Goal: Information Seeking & Learning: Check status

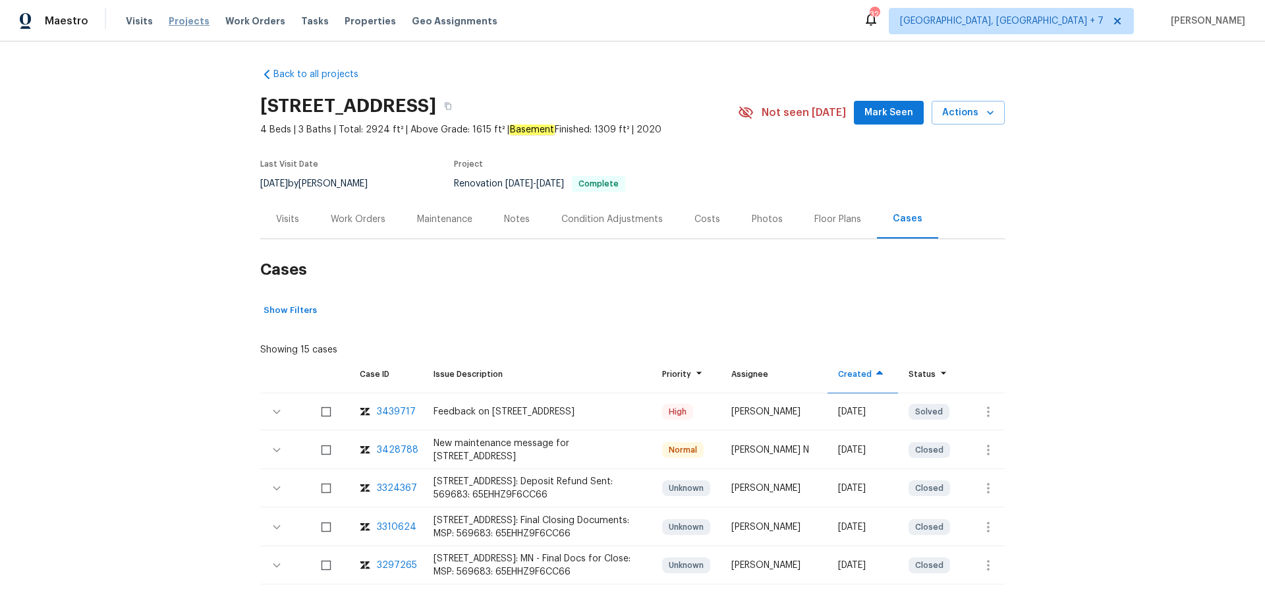
click at [175, 23] on span "Projects" at bounding box center [189, 20] width 41 height 13
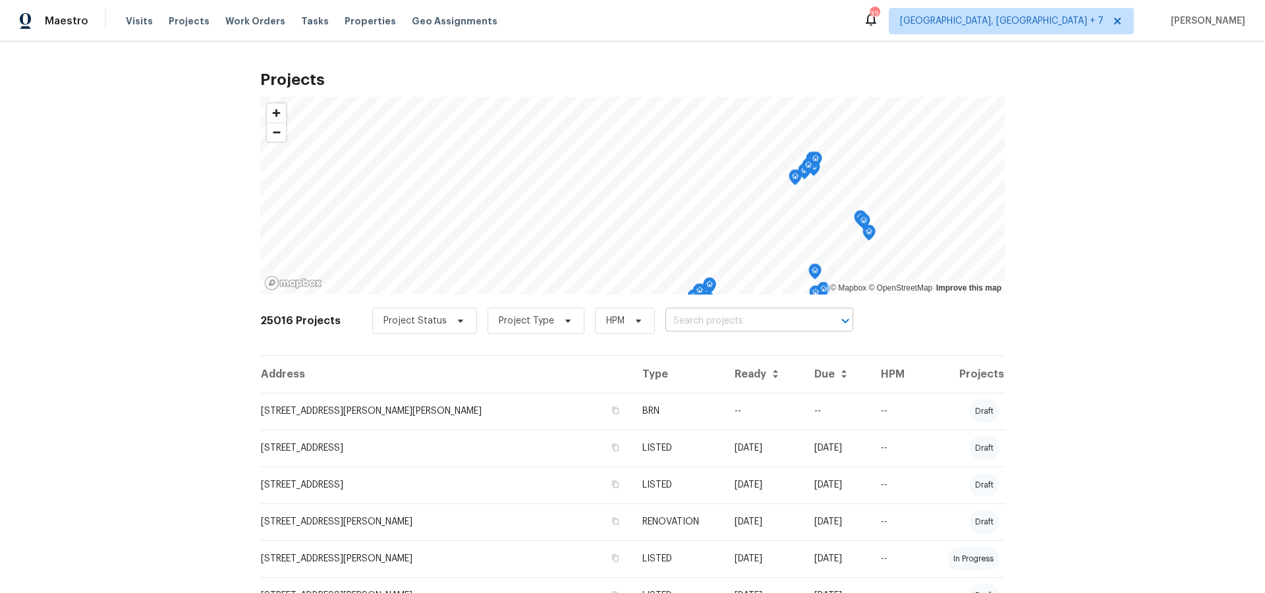
click at [694, 320] on input "text" at bounding box center [741, 321] width 151 height 20
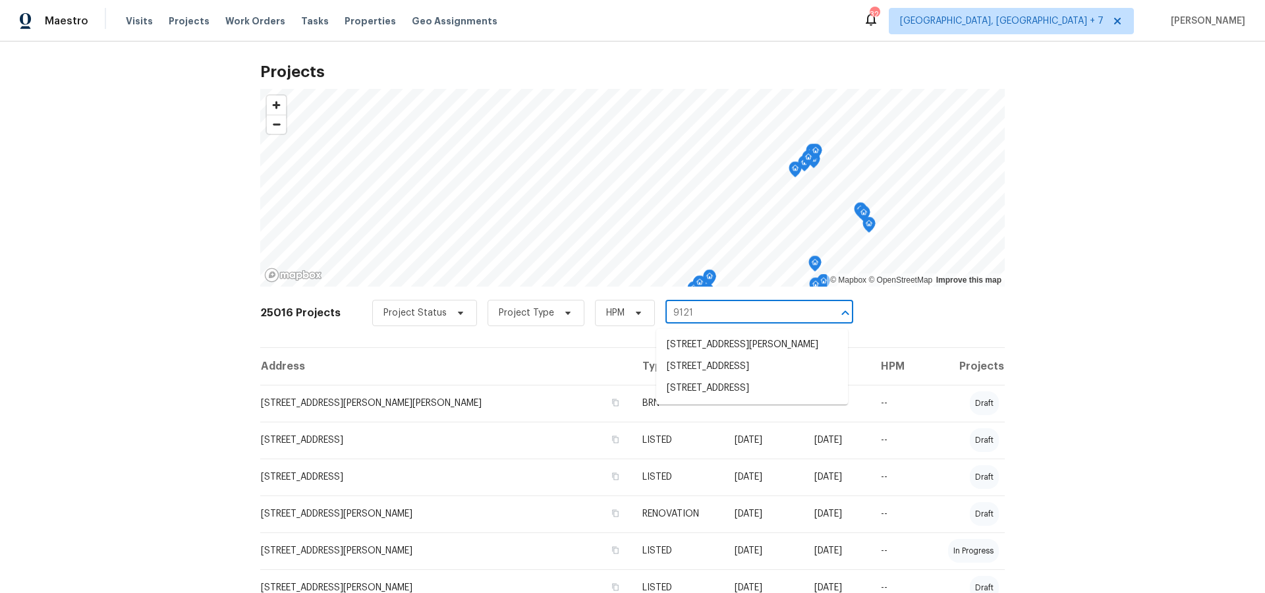
scroll to position [5, 0]
type input "9121"
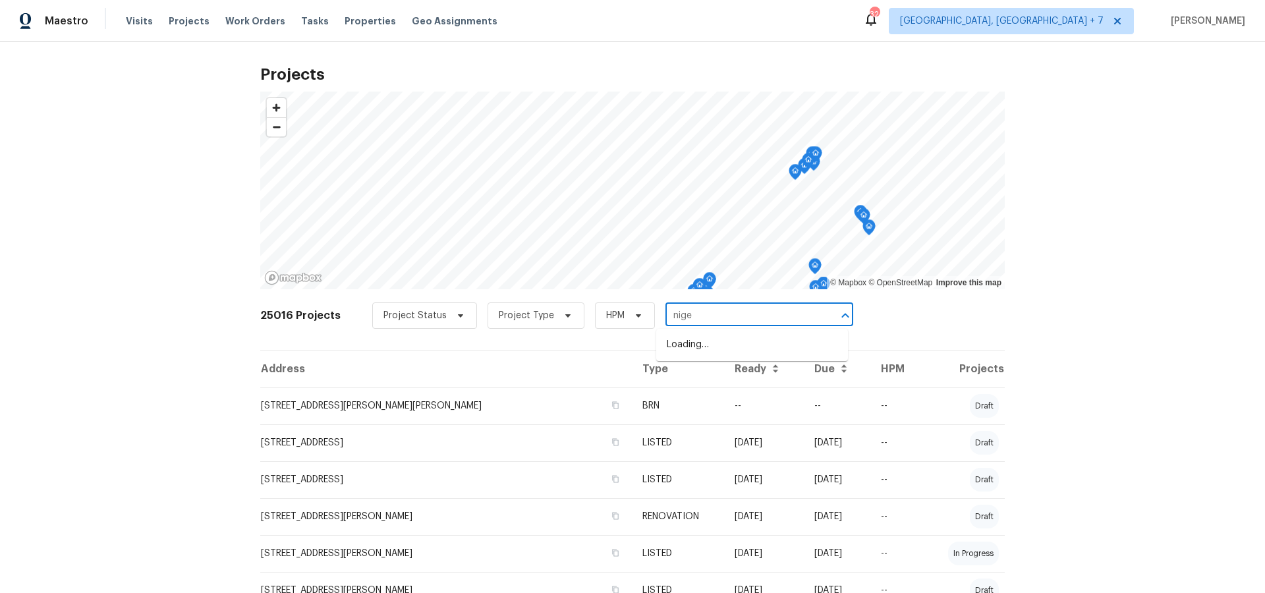
type input "niger"
click at [719, 349] on li "[STREET_ADDRESS]" at bounding box center [752, 345] width 192 height 22
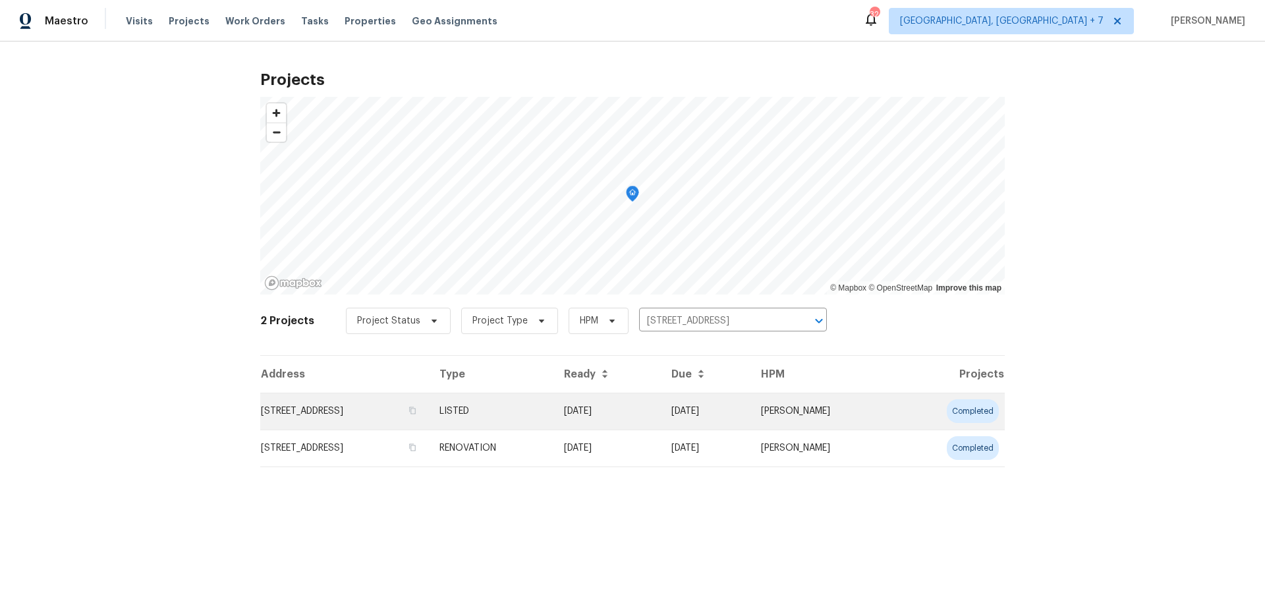
click at [345, 414] on td "[STREET_ADDRESS]" at bounding box center [344, 411] width 169 height 37
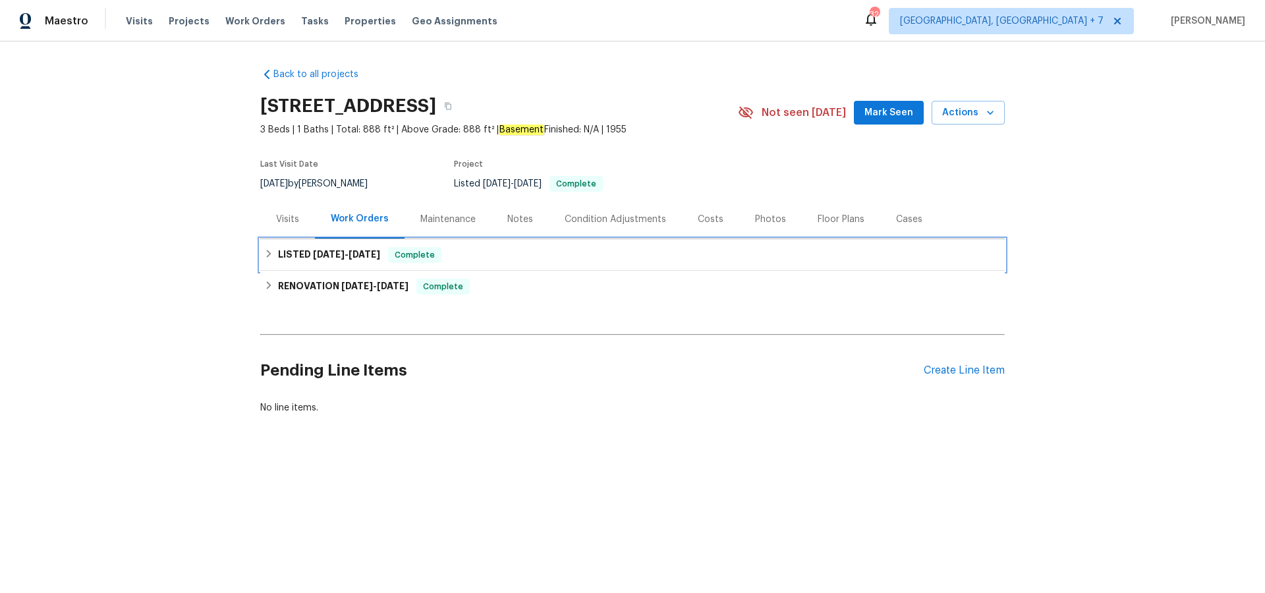
click at [347, 254] on span "[DATE] - [DATE]" at bounding box center [346, 254] width 67 height 9
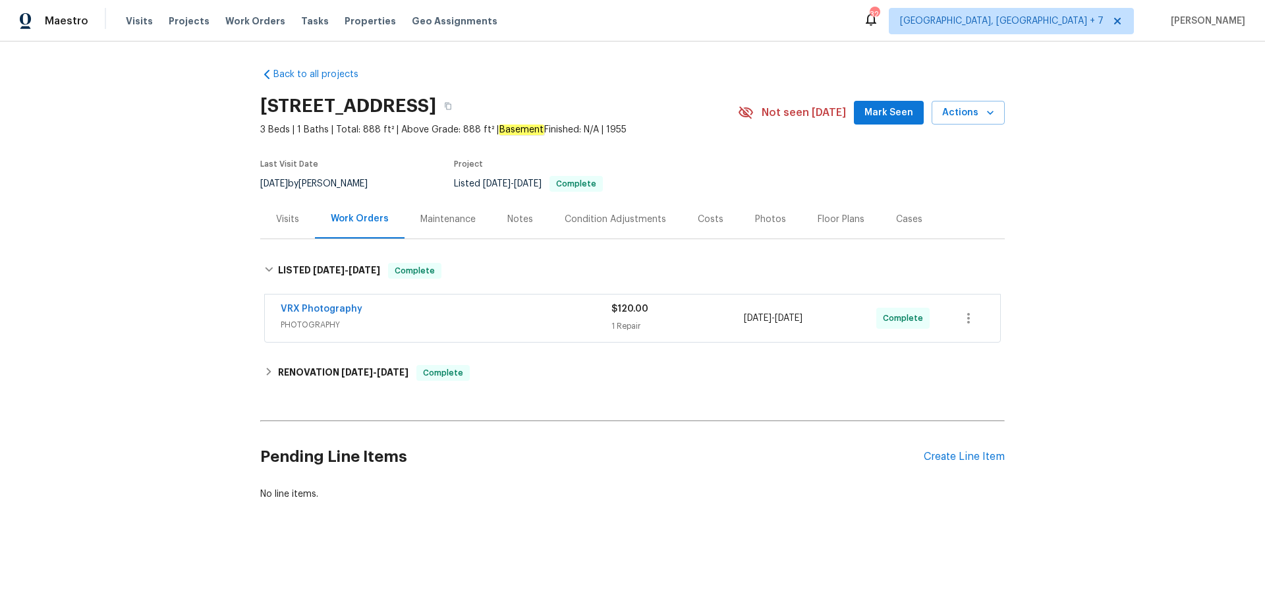
click at [902, 221] on div "Cases" at bounding box center [909, 219] width 26 height 13
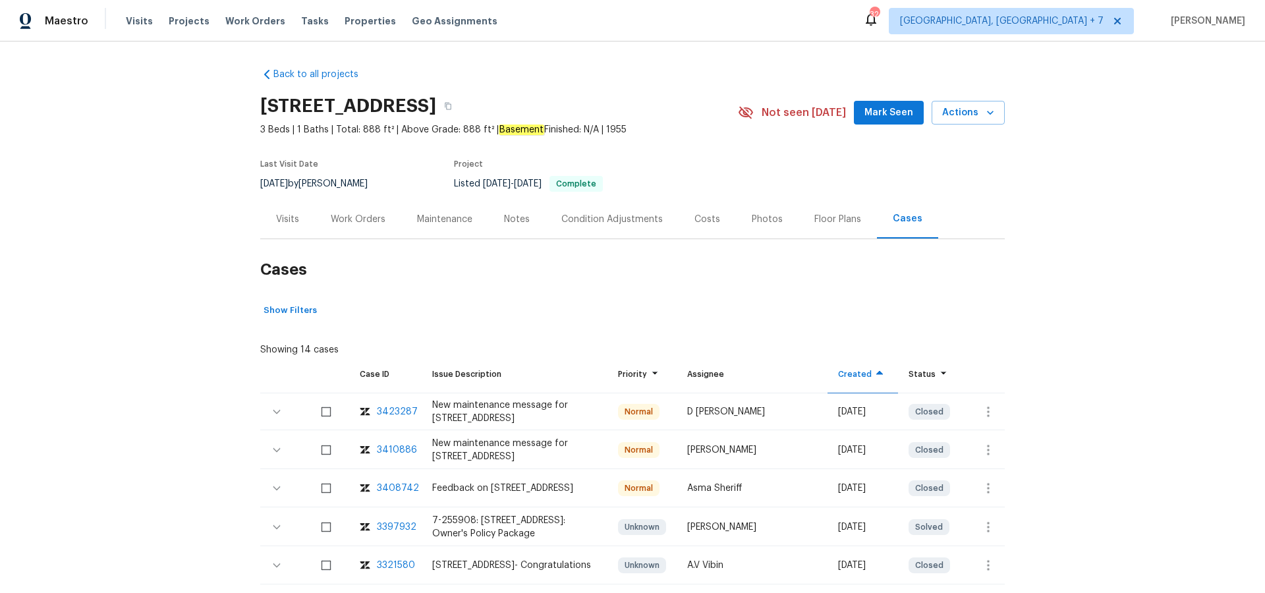
click at [399, 493] on div "3408742" at bounding box center [398, 488] width 42 height 13
click at [187, 19] on span "Projects" at bounding box center [189, 20] width 41 height 13
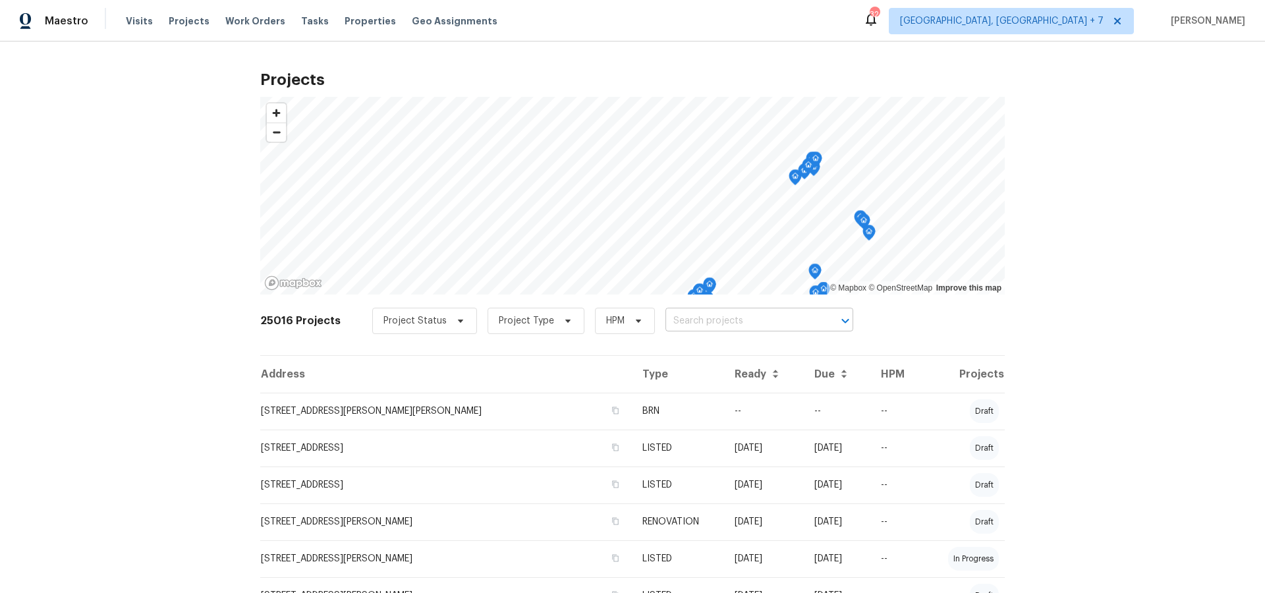
click at [746, 322] on input "text" at bounding box center [741, 321] width 151 height 20
type input "596 e"
click at [722, 347] on li "[STREET_ADDRESS]" at bounding box center [752, 350] width 192 height 22
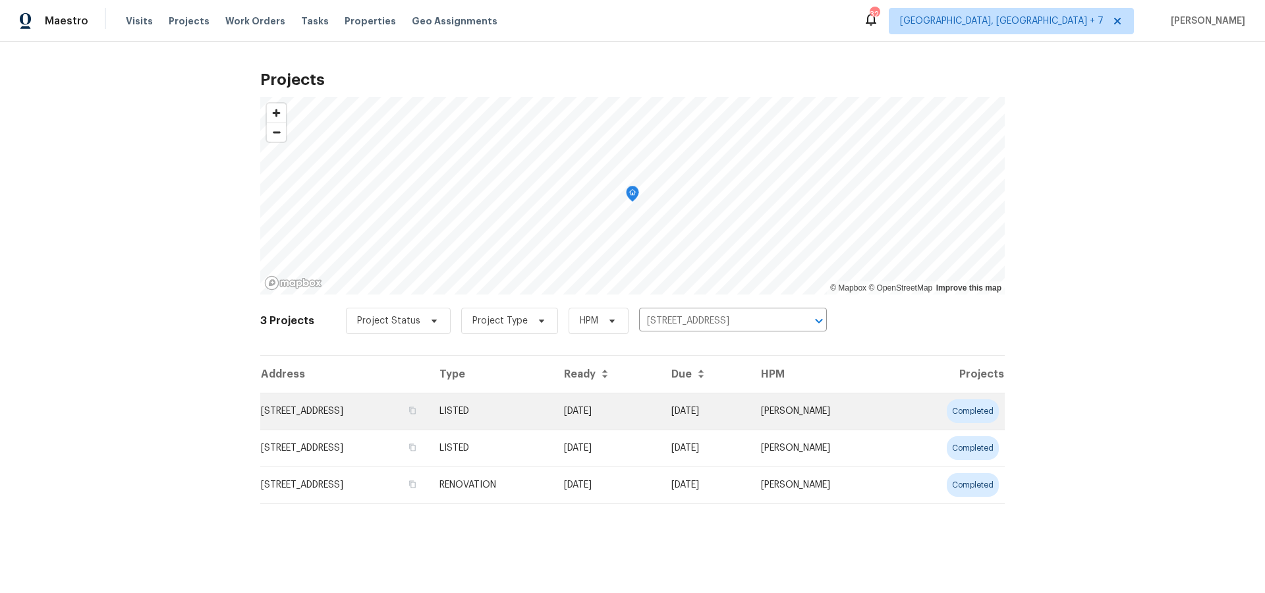
click at [355, 413] on td "[STREET_ADDRESS]" at bounding box center [344, 411] width 169 height 37
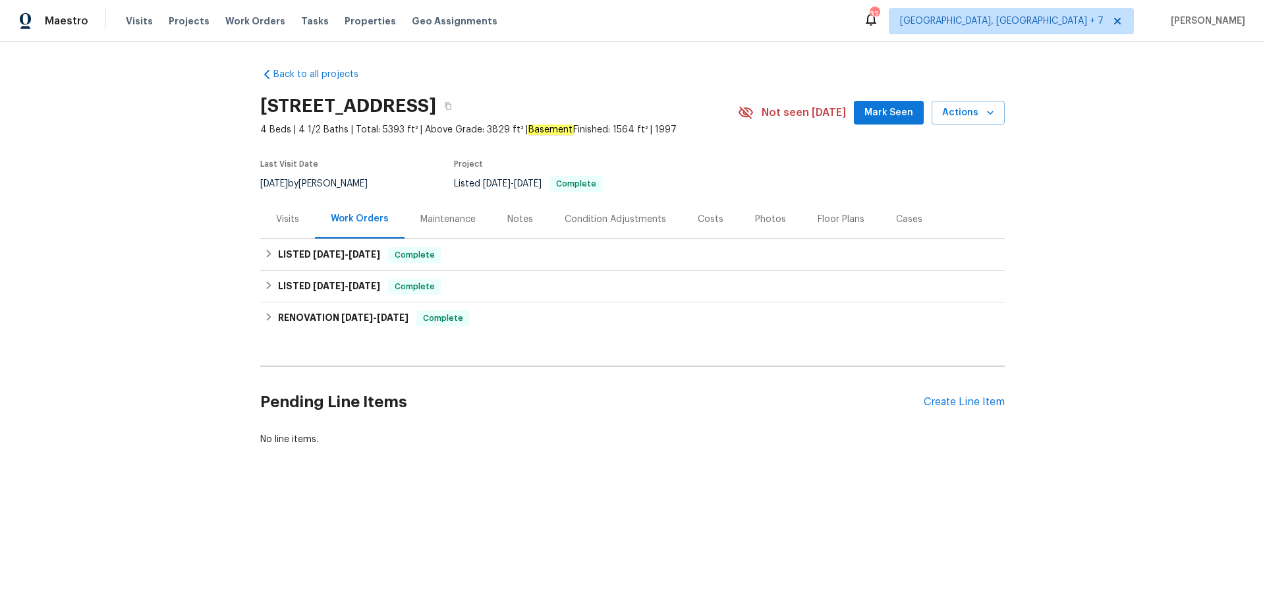
click at [454, 217] on div "Maintenance" at bounding box center [447, 219] width 55 height 13
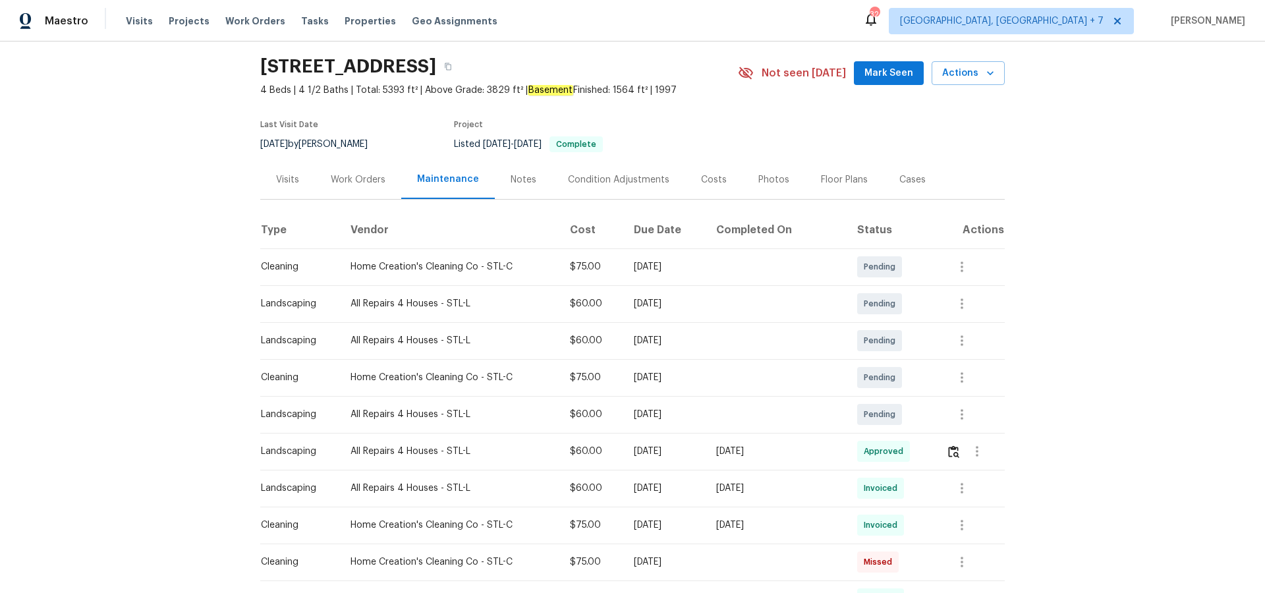
scroll to position [49, 0]
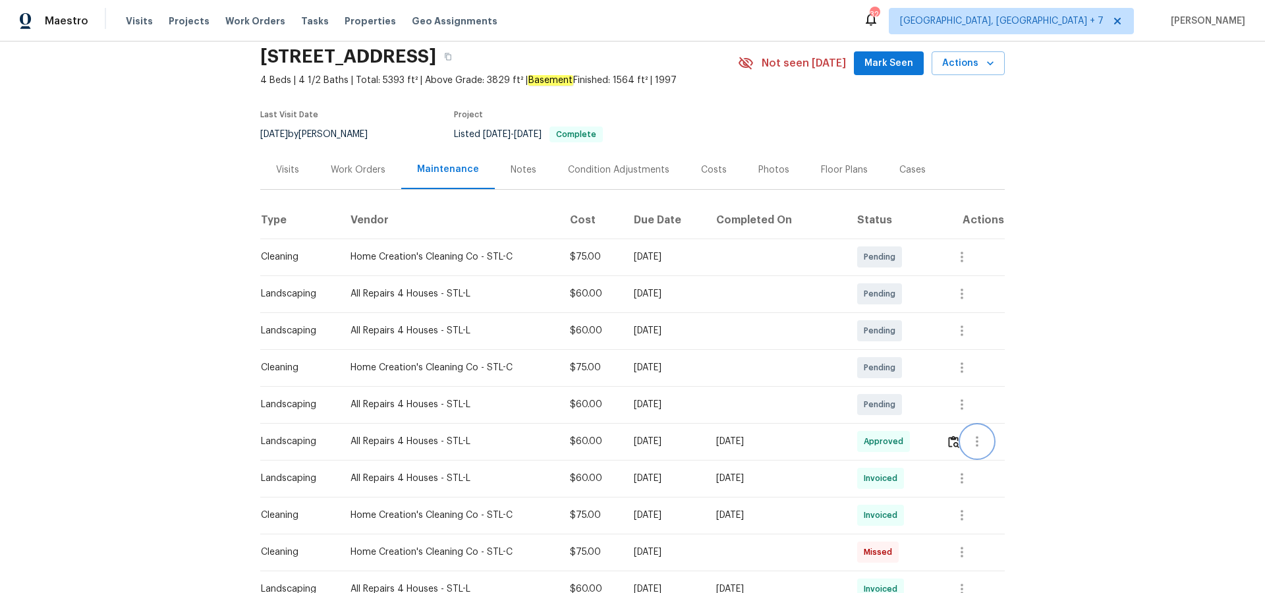
click at [981, 443] on icon "button" at bounding box center [977, 442] width 16 height 16
click at [983, 461] on li "View details" at bounding box center [1008, 464] width 92 height 22
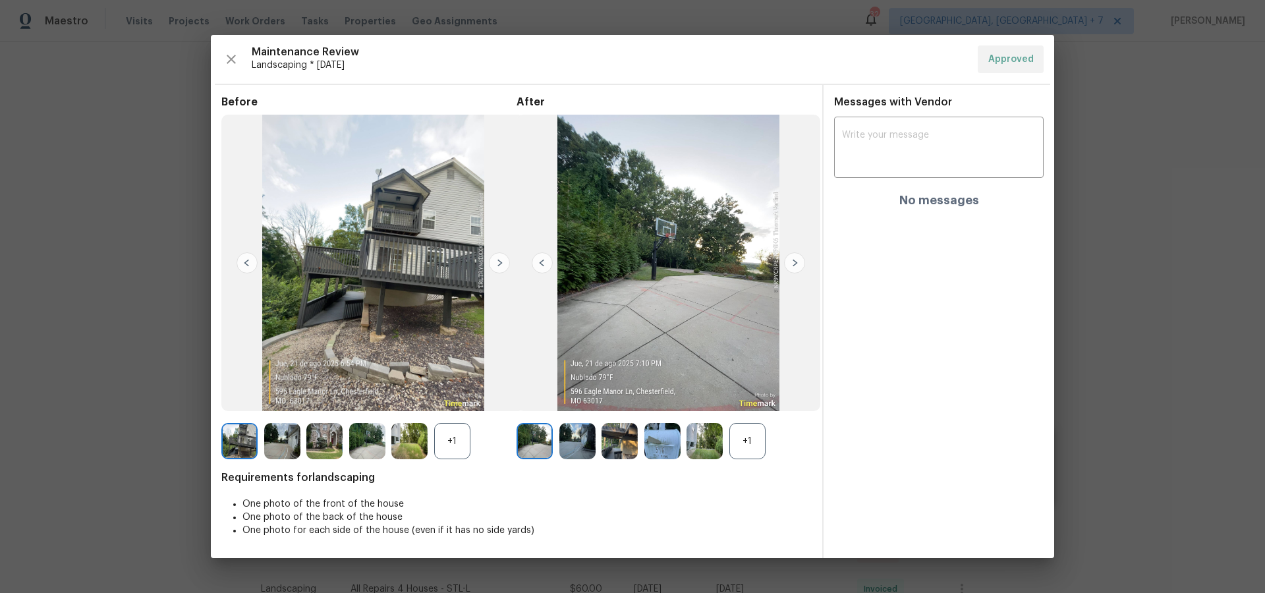
click at [712, 444] on img at bounding box center [705, 441] width 36 height 36
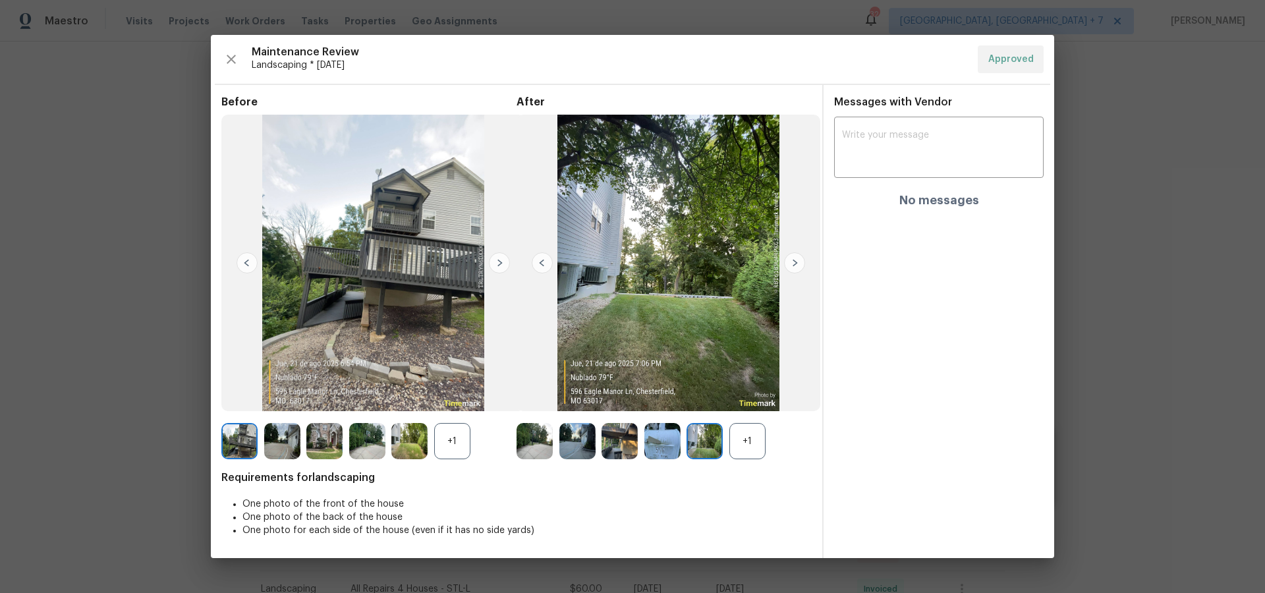
click at [618, 445] on img at bounding box center [620, 441] width 36 height 36
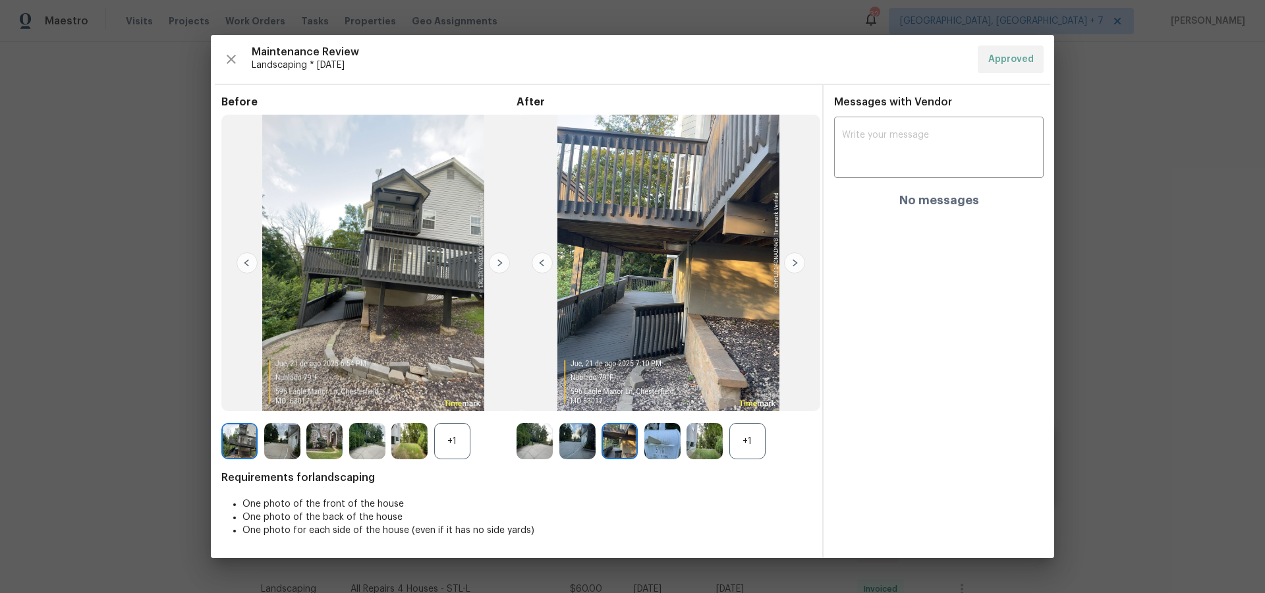
click at [291, 300] on img at bounding box center [373, 263] width 304 height 297
click at [742, 441] on div "+1" at bounding box center [748, 441] width 36 height 36
drag, startPoint x: 233, startPoint y: 57, endPoint x: 262, endPoint y: 66, distance: 30.4
click at [234, 56] on icon "button" at bounding box center [231, 59] width 9 height 9
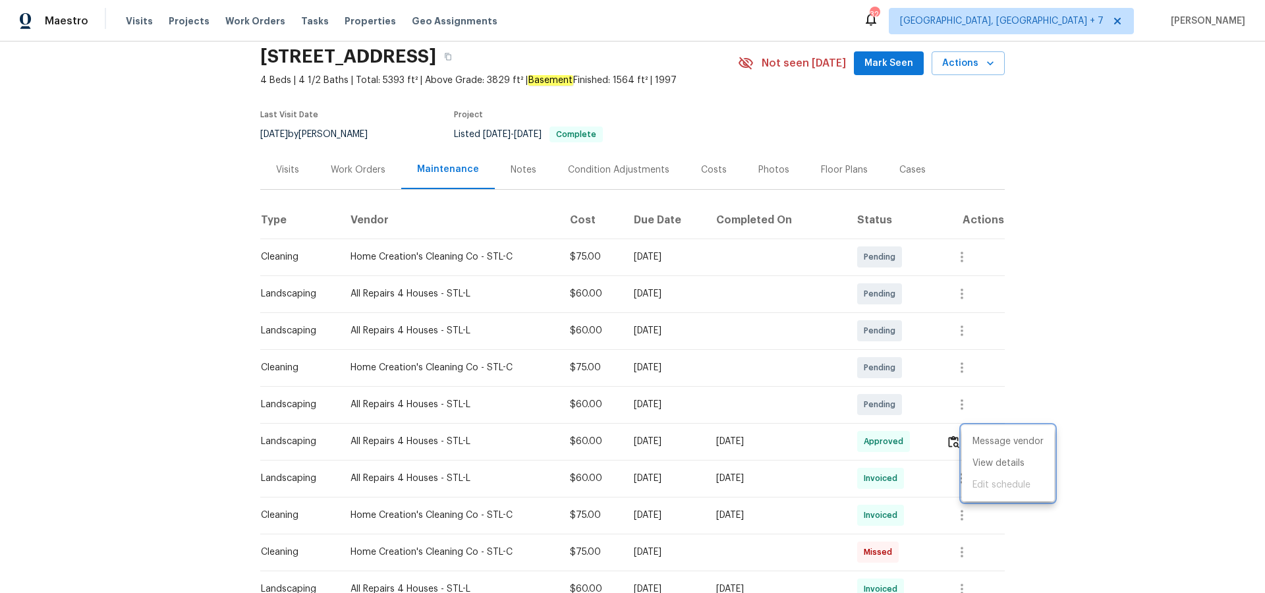
click at [906, 172] on div at bounding box center [632, 296] width 1265 height 593
click at [900, 170] on div "Cases" at bounding box center [913, 169] width 26 height 13
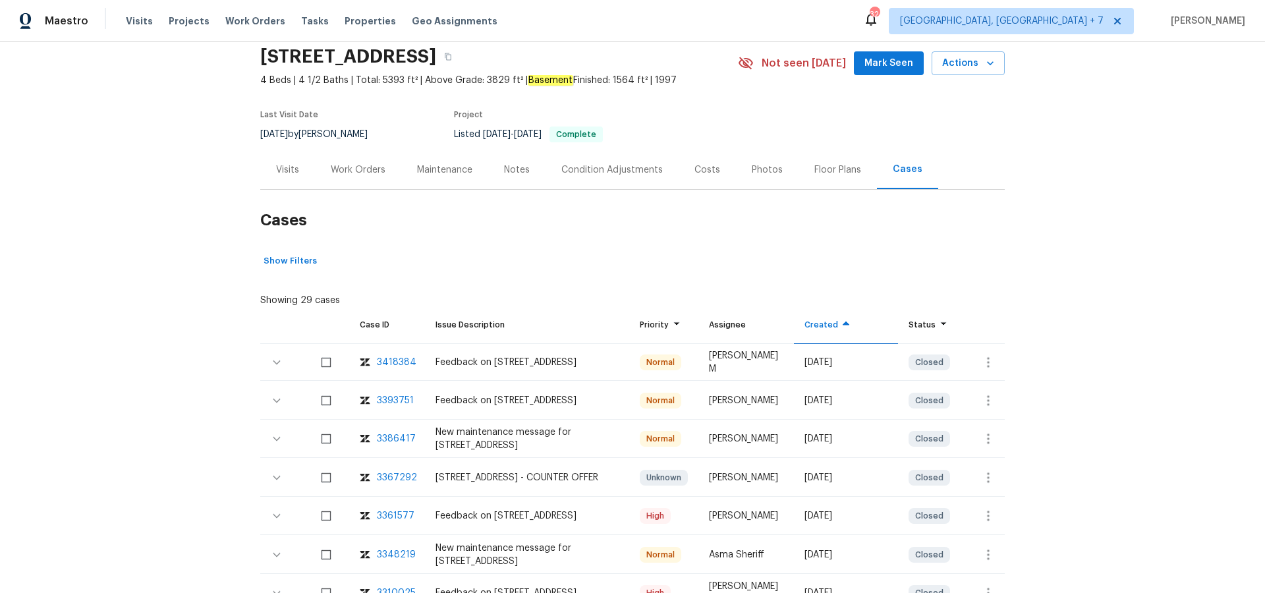
scroll to position [67, 0]
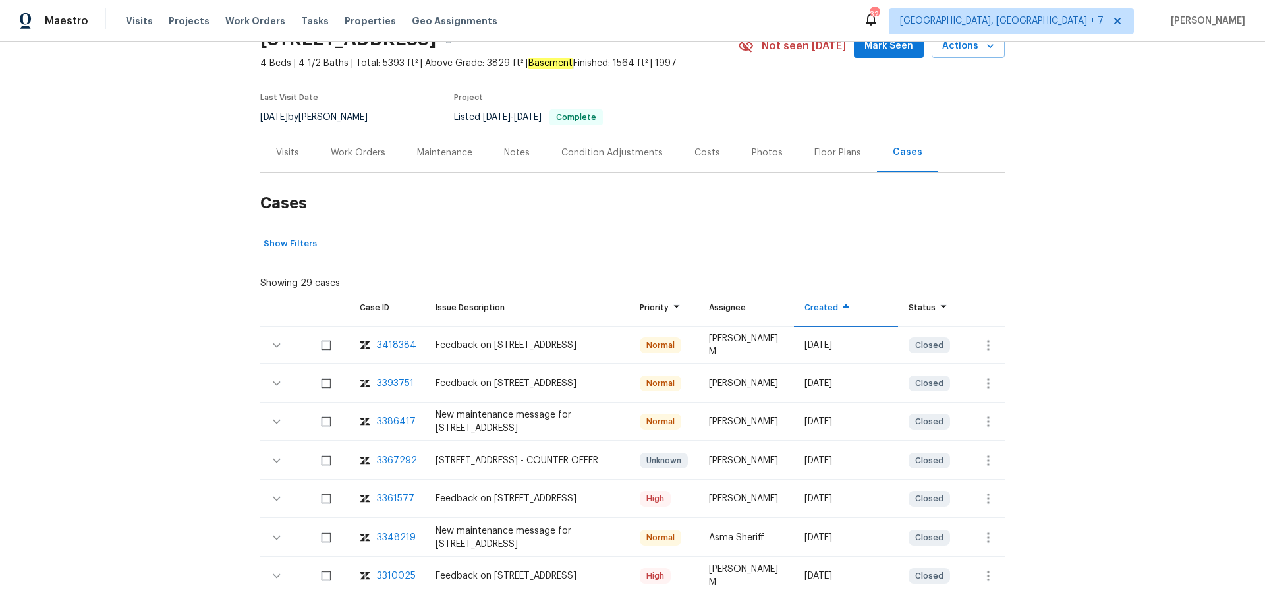
click at [397, 420] on div "3386417" at bounding box center [396, 421] width 39 height 13
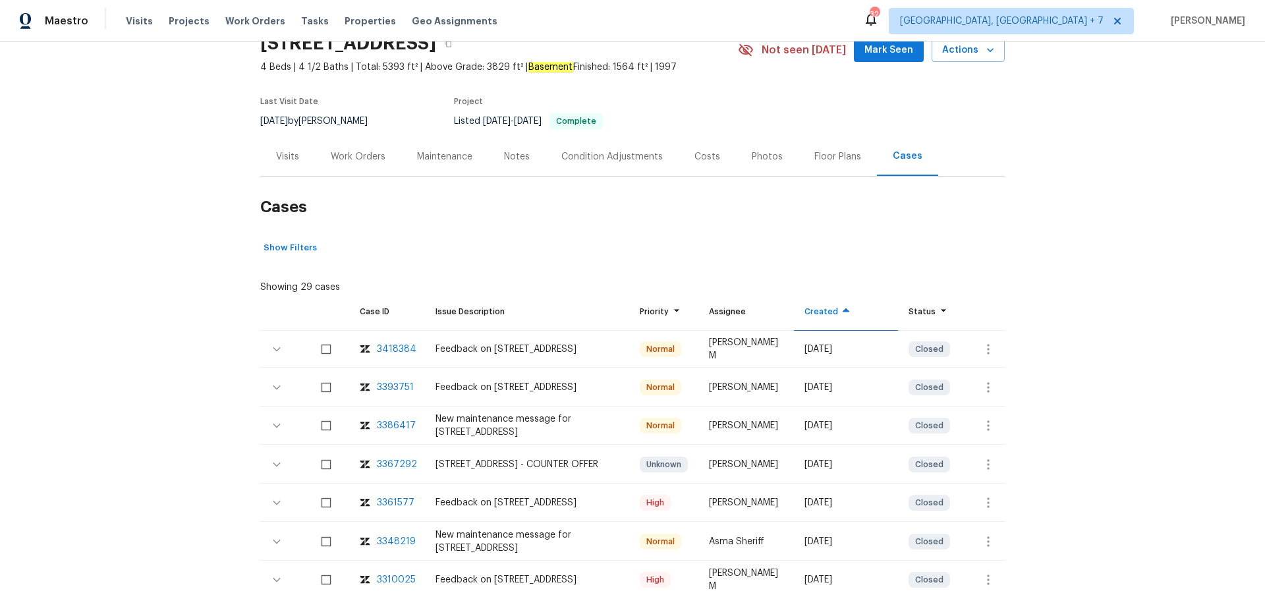
scroll to position [69, 0]
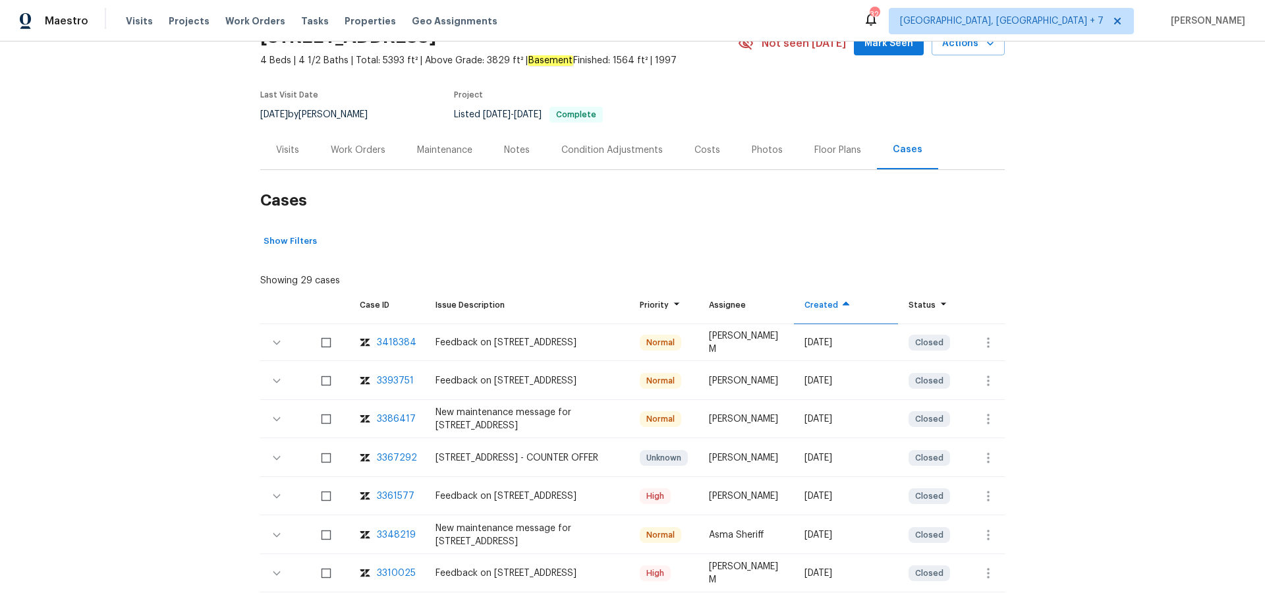
click at [402, 339] on div "3418384" at bounding box center [397, 342] width 40 height 13
click at [175, 21] on span "Projects" at bounding box center [189, 20] width 41 height 13
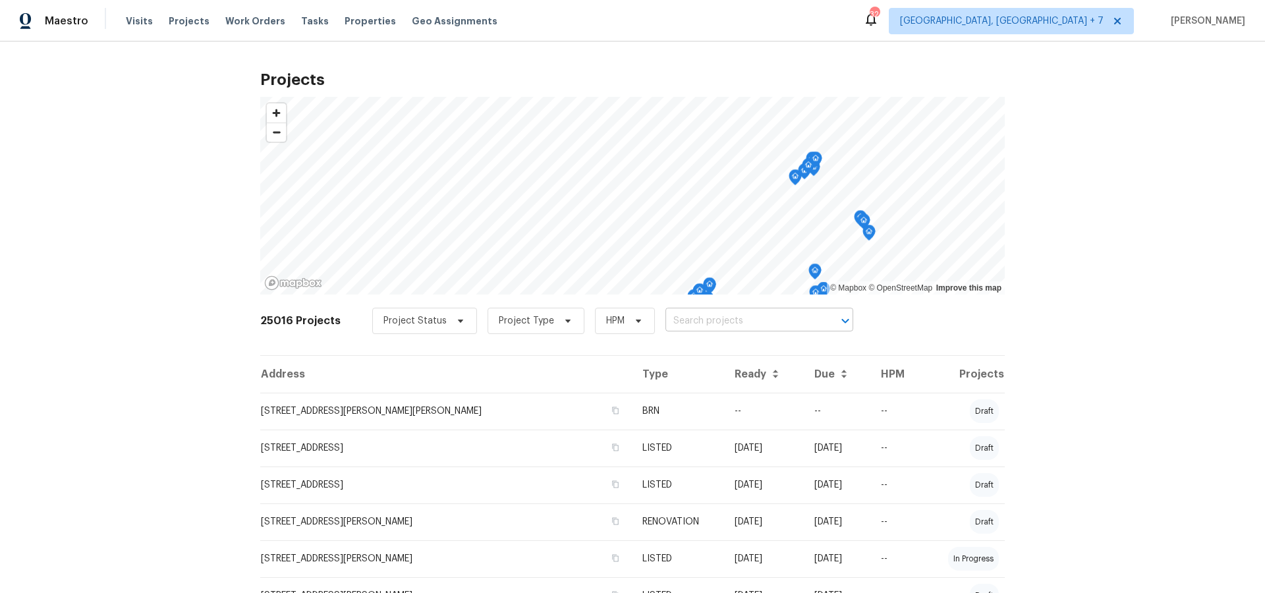
click at [737, 327] on input "text" at bounding box center [741, 321] width 151 height 20
type input "1076"
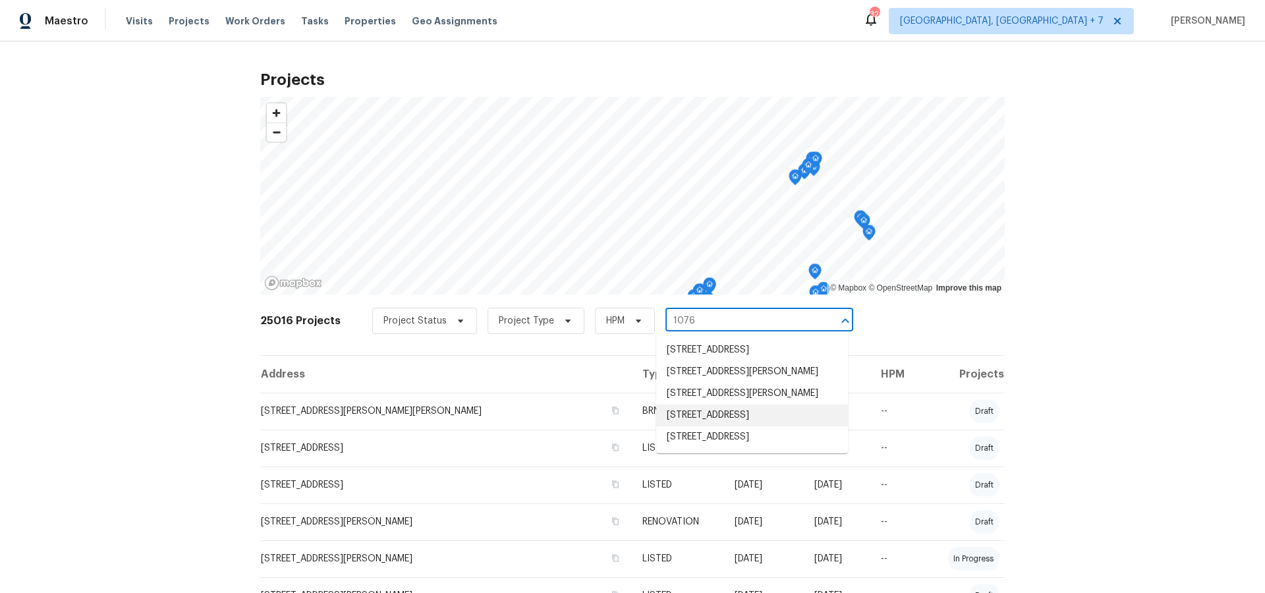
click at [719, 415] on li "[STREET_ADDRESS]" at bounding box center [752, 416] width 192 height 22
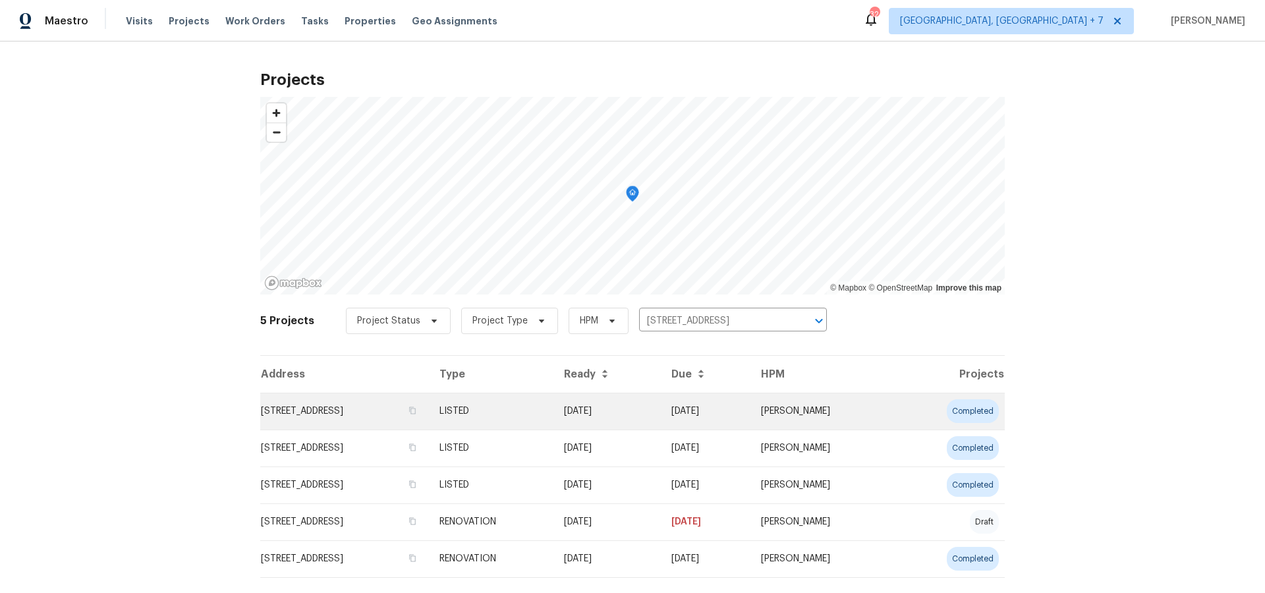
click at [390, 411] on td "[STREET_ADDRESS]" at bounding box center [344, 411] width 169 height 37
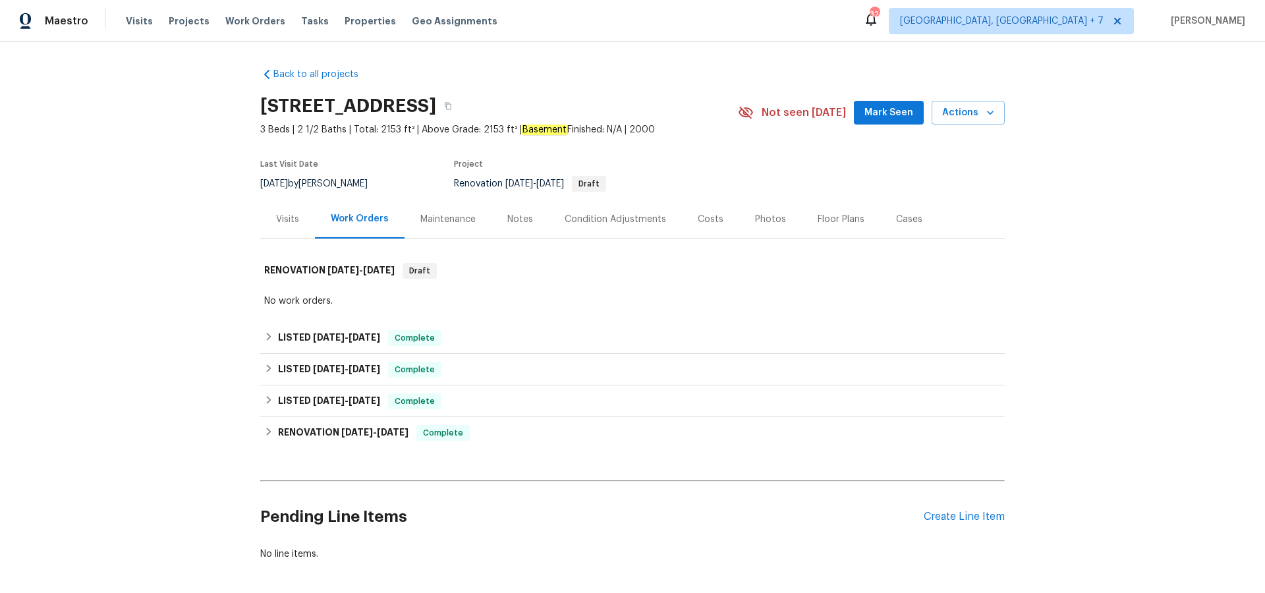
click at [441, 219] on div "Maintenance" at bounding box center [447, 219] width 55 height 13
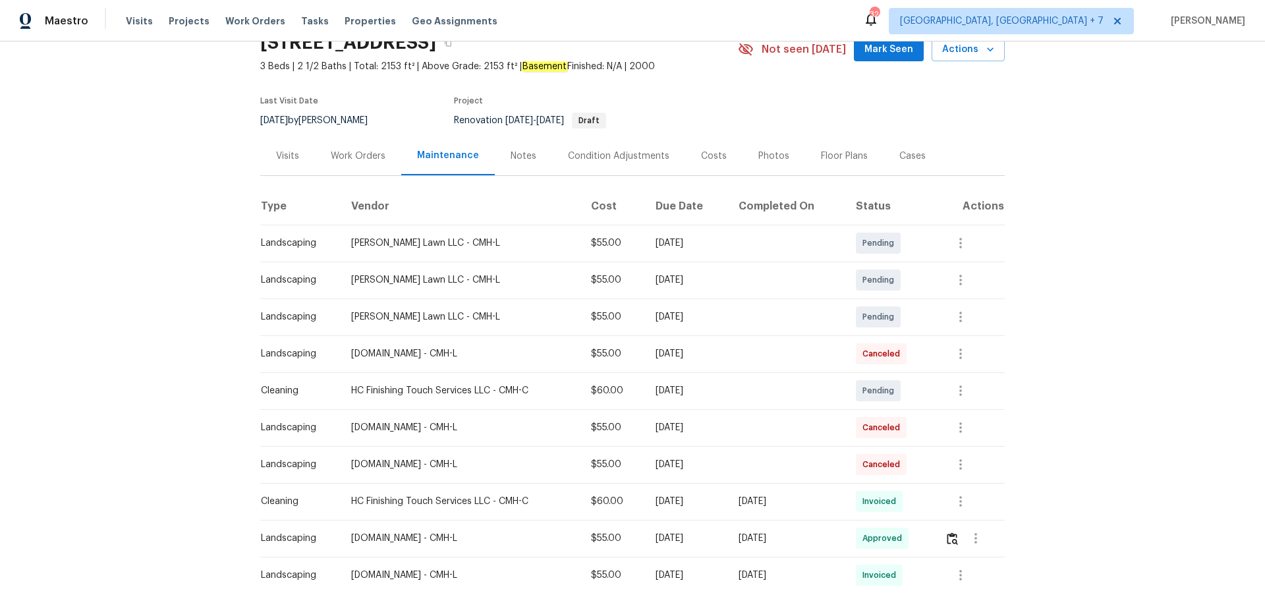
scroll to position [67, 0]
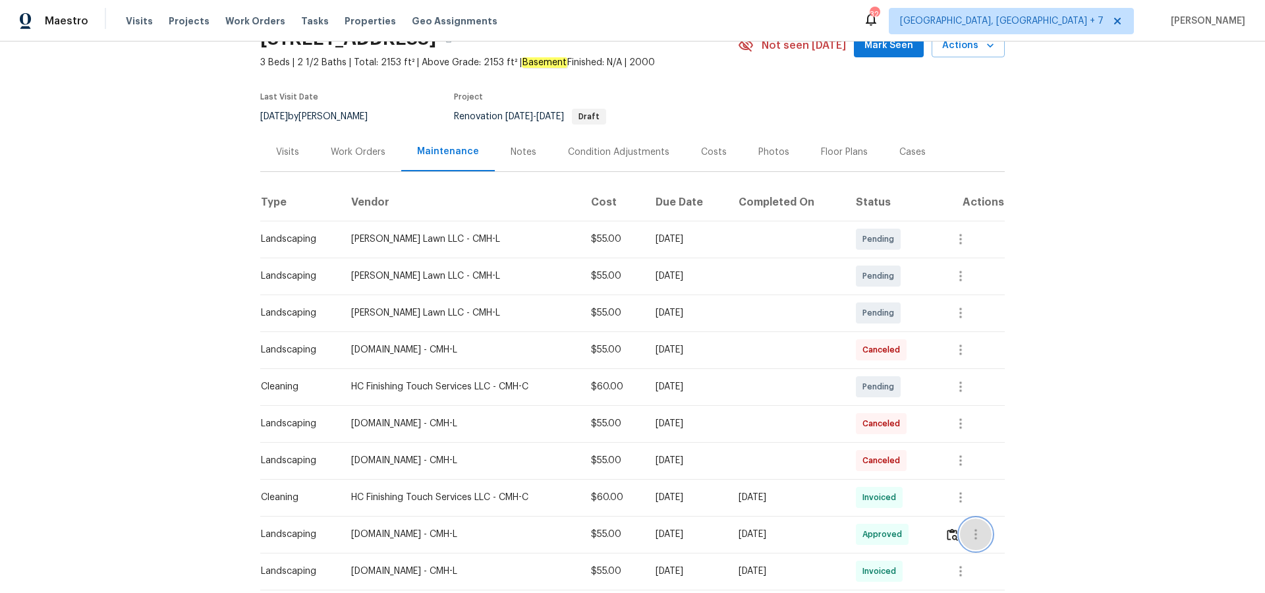
click at [984, 538] on icon "button" at bounding box center [976, 535] width 16 height 16
click at [995, 540] on li "View details" at bounding box center [1010, 545] width 92 height 22
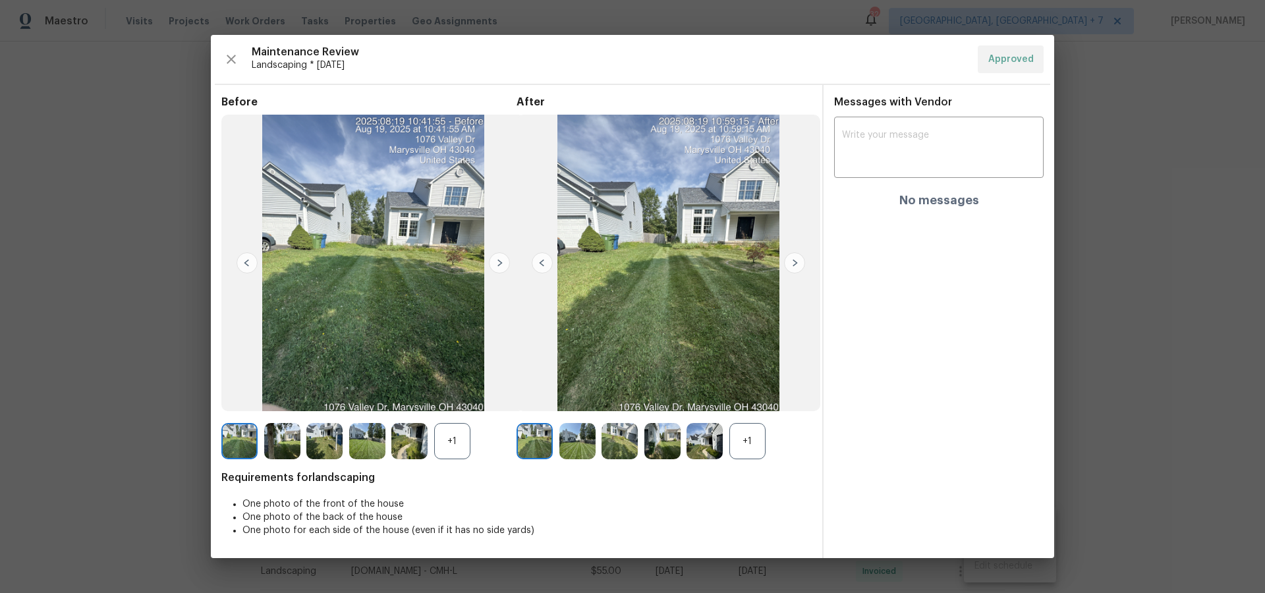
click at [705, 444] on img at bounding box center [705, 441] width 36 height 36
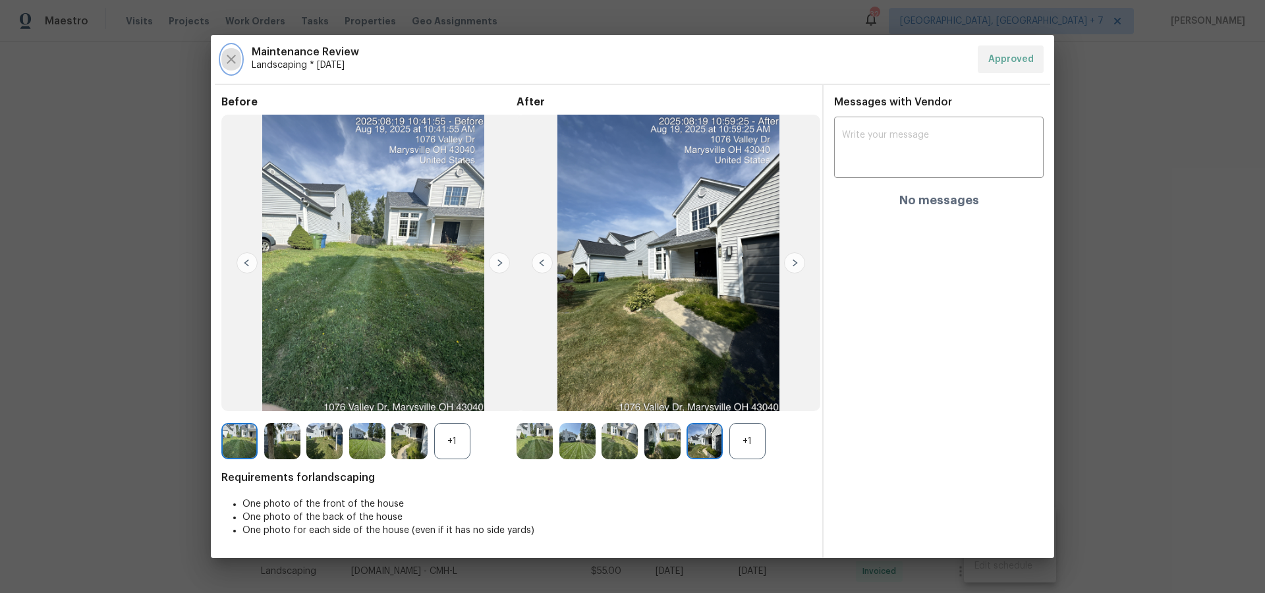
click at [229, 58] on icon "button" at bounding box center [231, 59] width 9 height 9
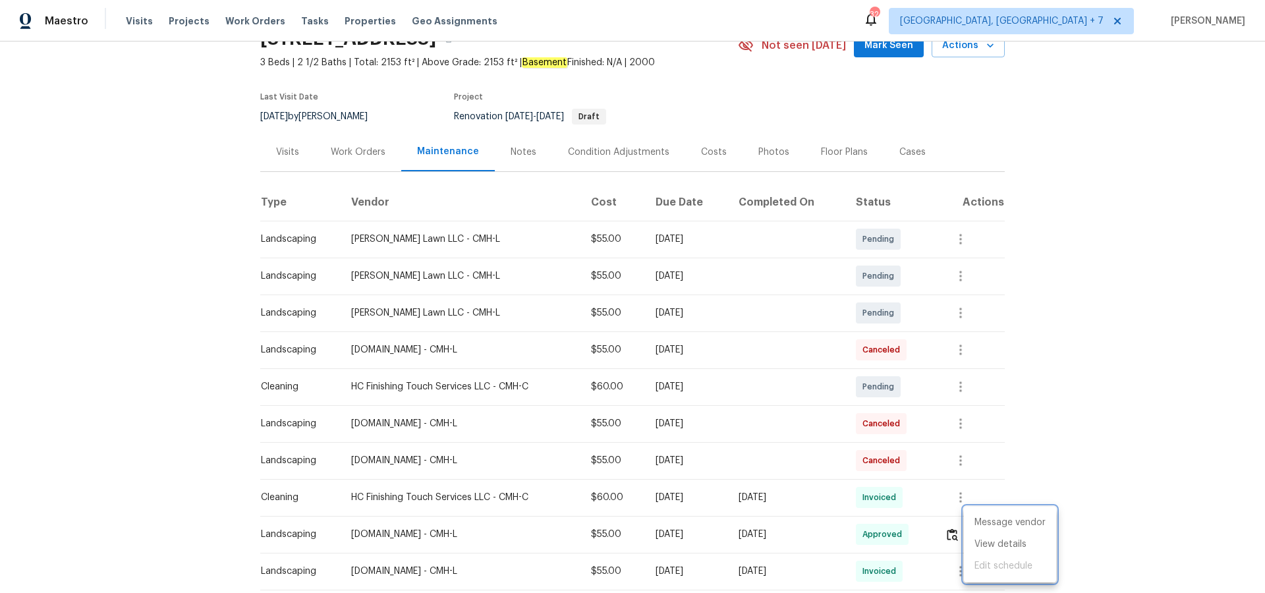
click at [283, 152] on div at bounding box center [632, 296] width 1265 height 593
click at [289, 151] on div "Visits" at bounding box center [287, 152] width 23 height 13
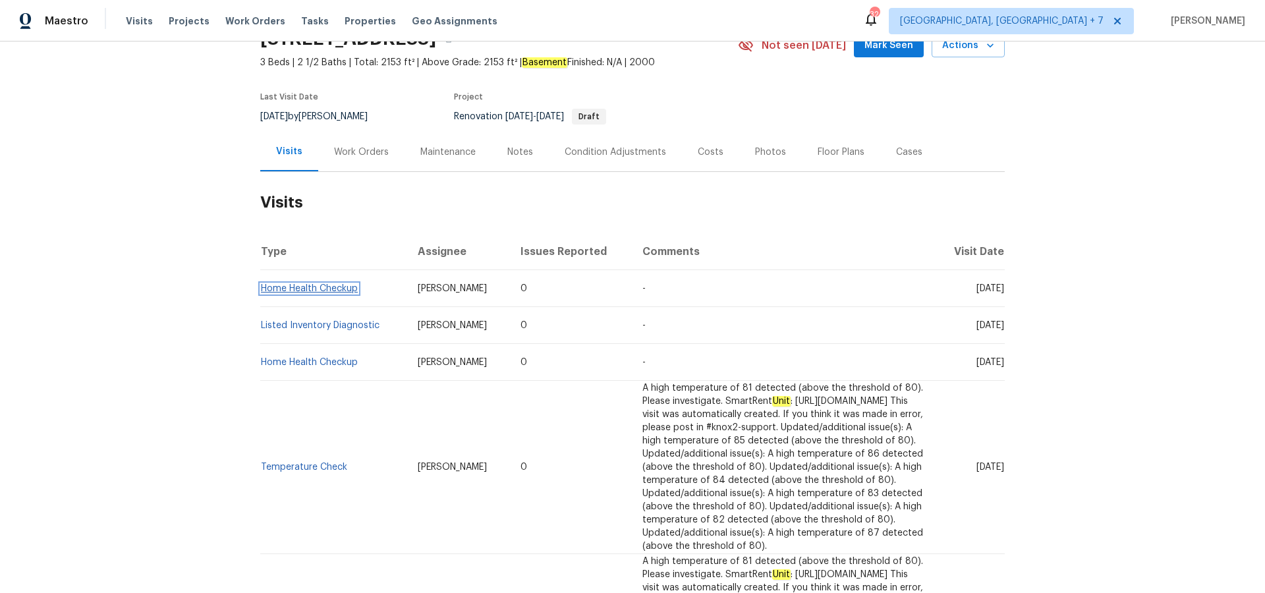
click at [301, 287] on link "Home Health Checkup" at bounding box center [309, 288] width 97 height 9
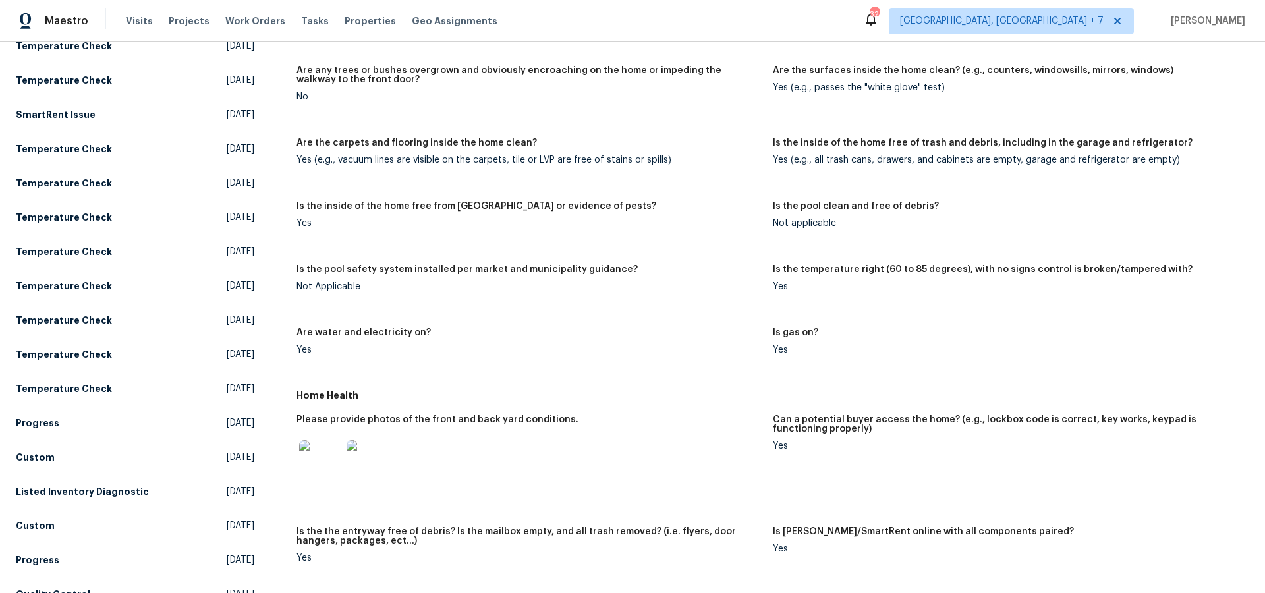
scroll to position [233, 0]
click at [321, 455] on img at bounding box center [320, 459] width 42 height 42
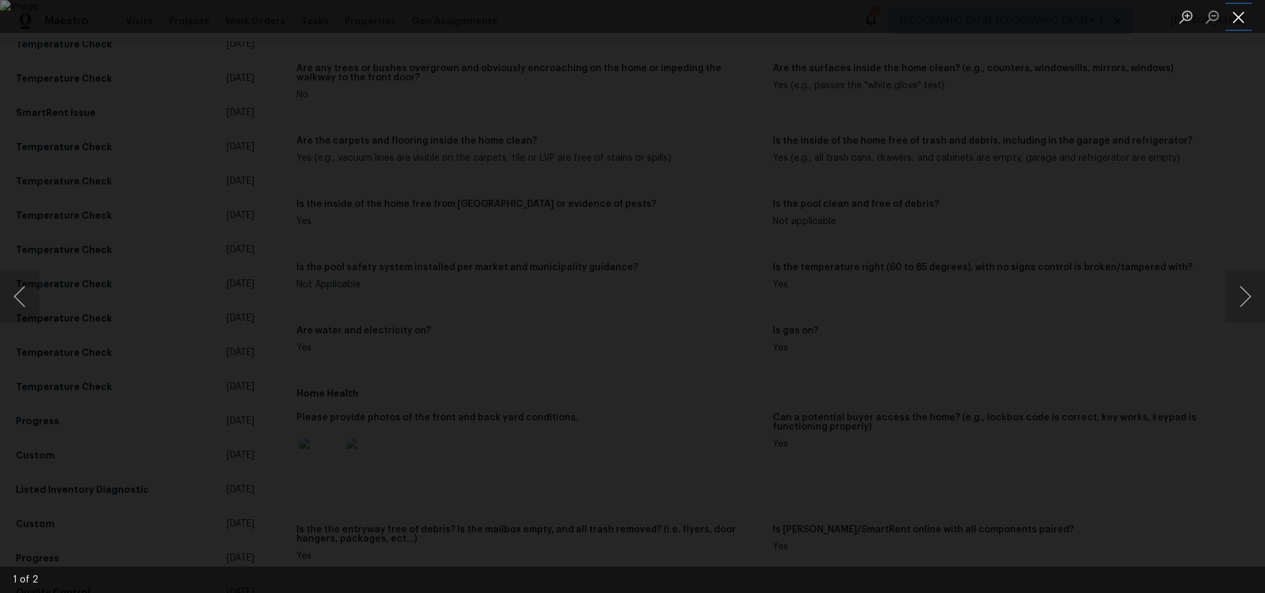
click at [1236, 26] on button "Close lightbox" at bounding box center [1239, 16] width 26 height 23
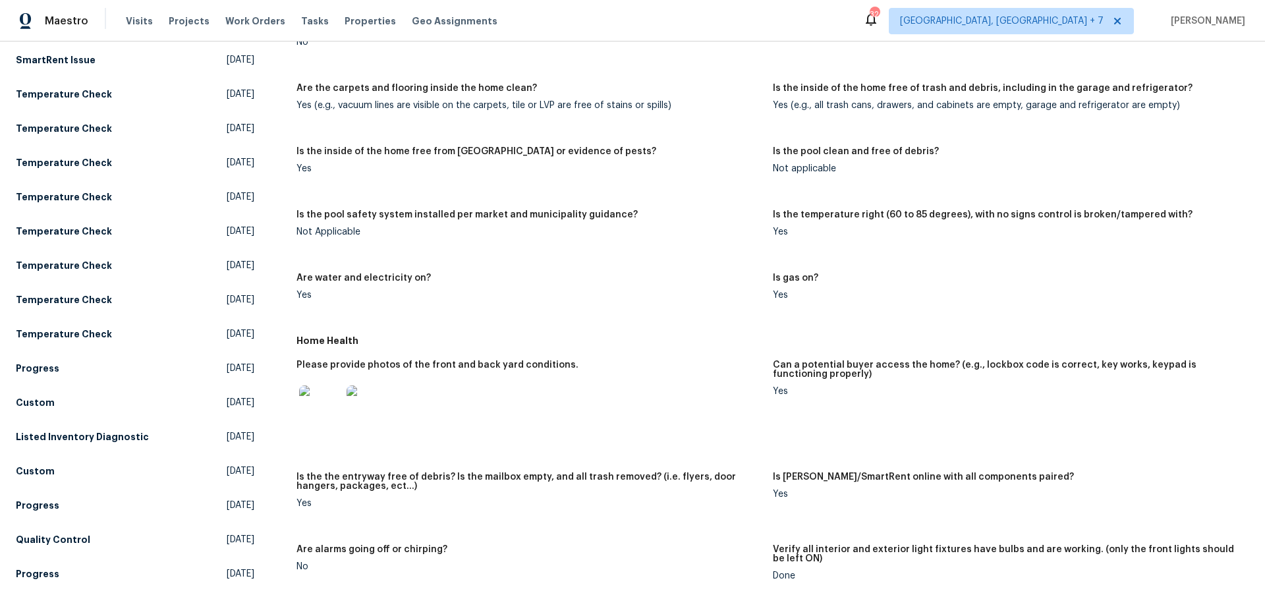
scroll to position [0, 0]
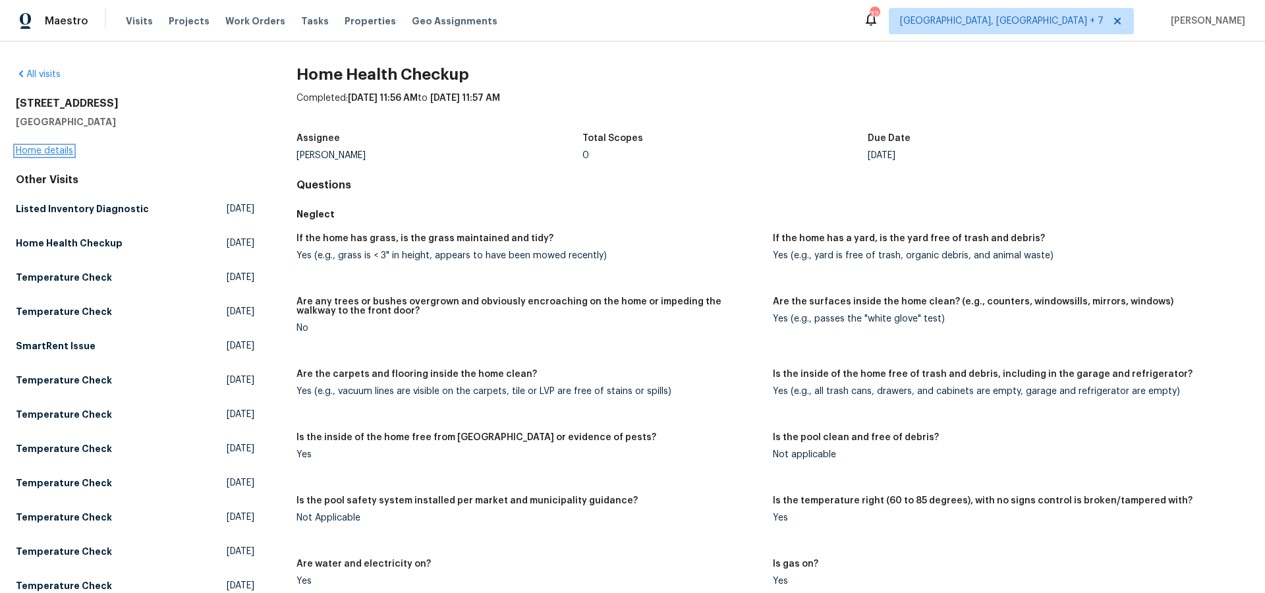
click at [54, 150] on link "Home details" at bounding box center [44, 150] width 57 height 9
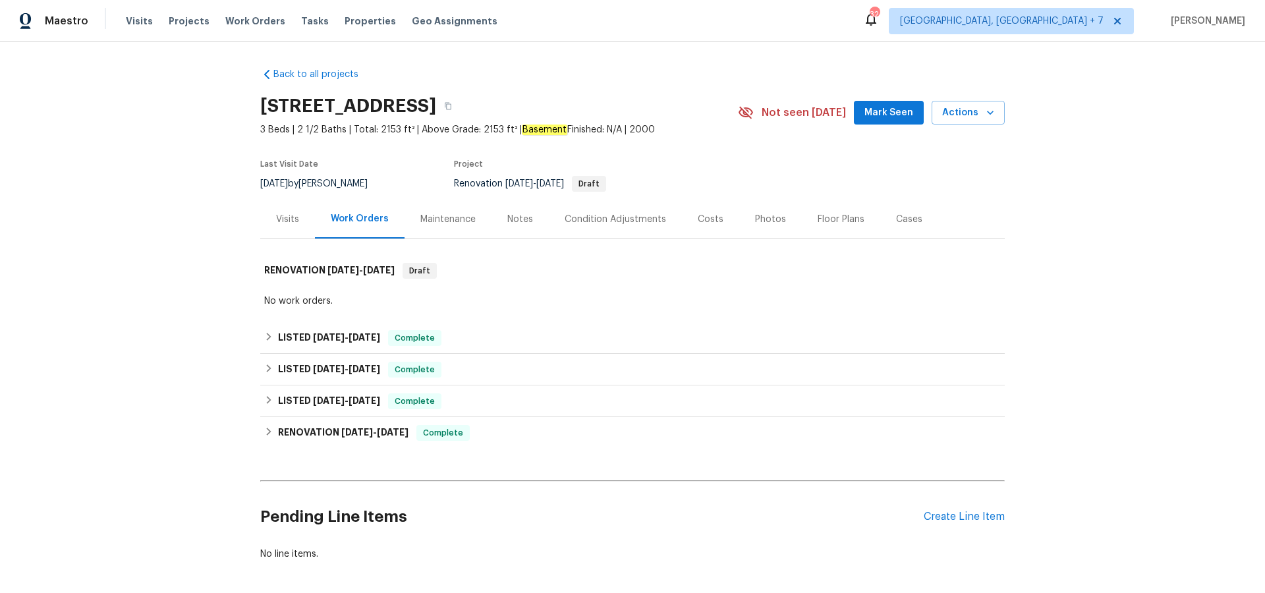
click at [287, 221] on div "Visits" at bounding box center [287, 219] width 23 height 13
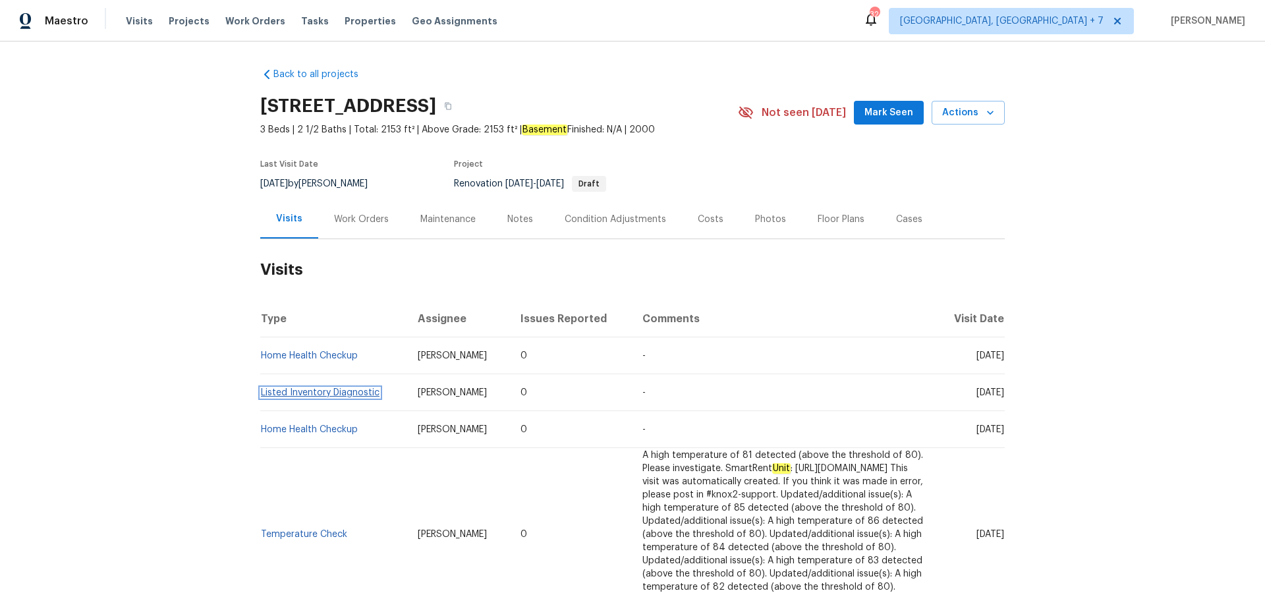
click at [364, 391] on link "Listed Inventory Diagnostic" at bounding box center [320, 392] width 119 height 9
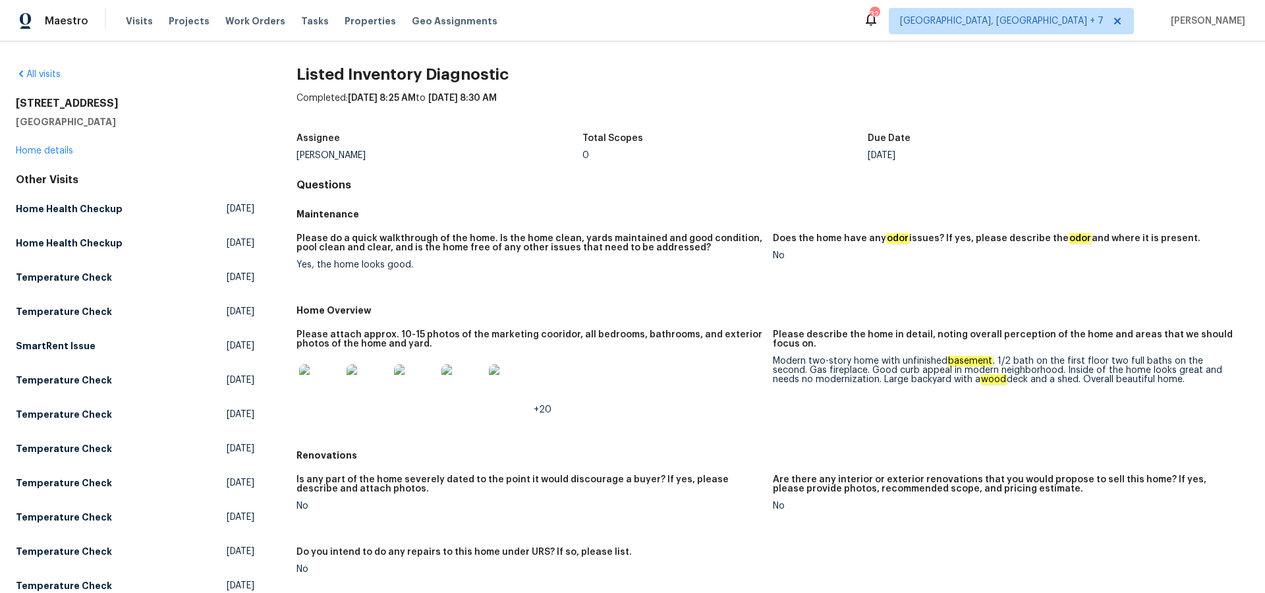
click at [327, 391] on img at bounding box center [320, 385] width 42 height 42
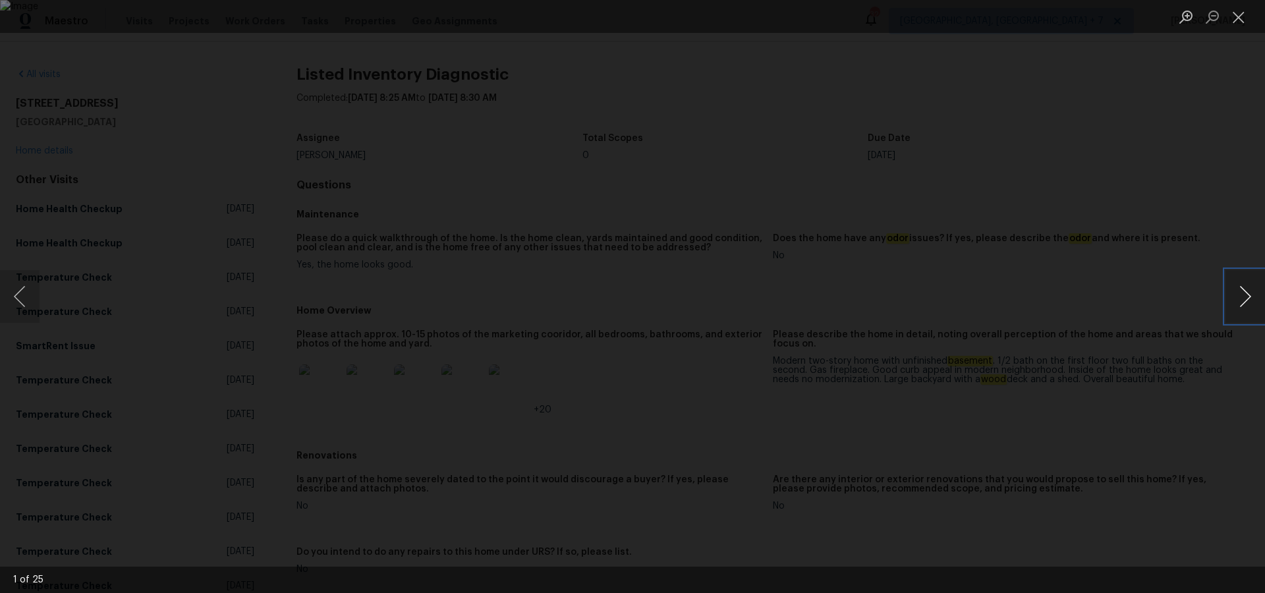
click at [1240, 301] on button "Next image" at bounding box center [1246, 296] width 40 height 53
click at [1244, 303] on button "Next image" at bounding box center [1246, 296] width 40 height 53
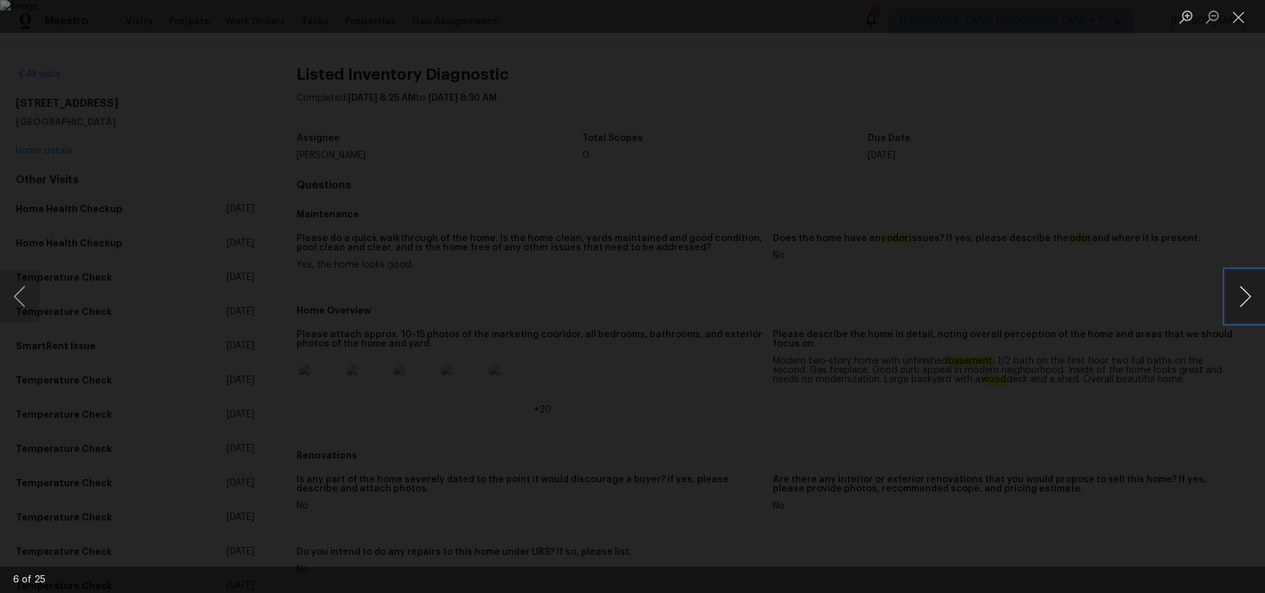
click at [1244, 303] on button "Next image" at bounding box center [1246, 296] width 40 height 53
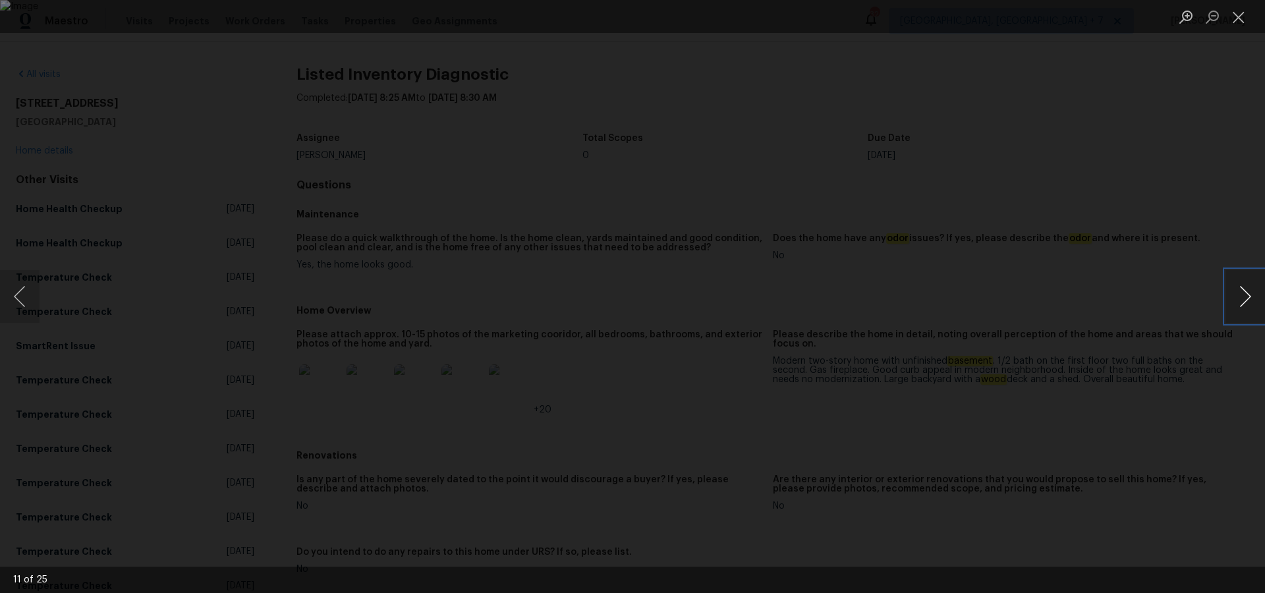
click at [1244, 303] on button "Next image" at bounding box center [1246, 296] width 40 height 53
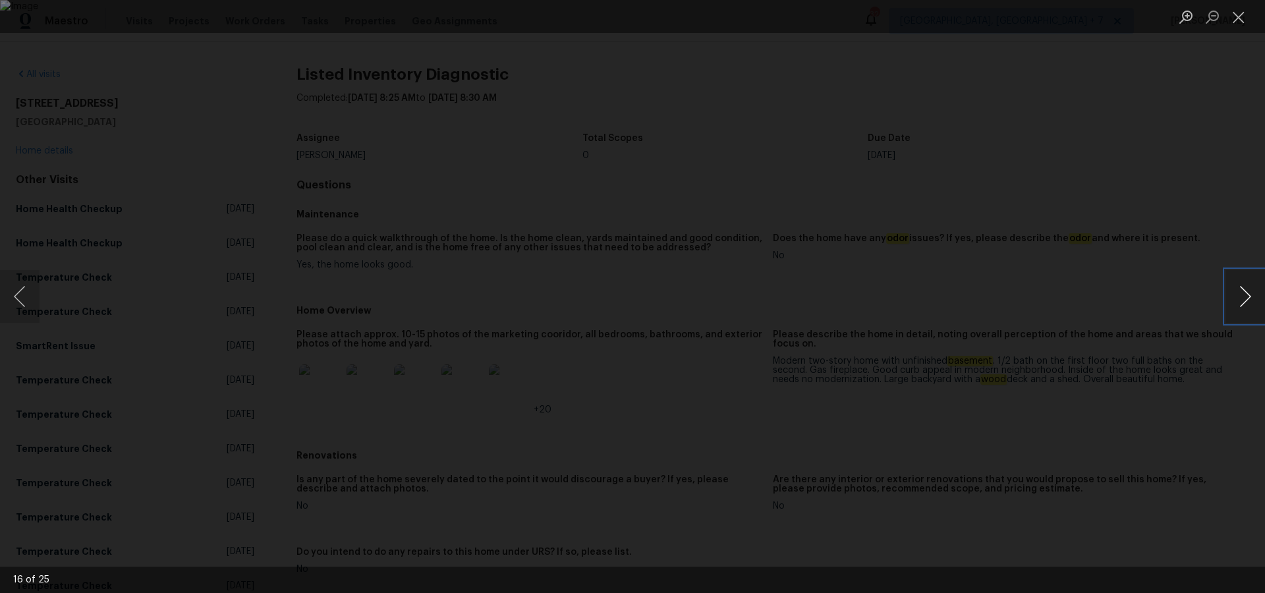
click at [1244, 303] on button "Next image" at bounding box center [1246, 296] width 40 height 53
click at [1240, 304] on button "Next image" at bounding box center [1246, 296] width 40 height 53
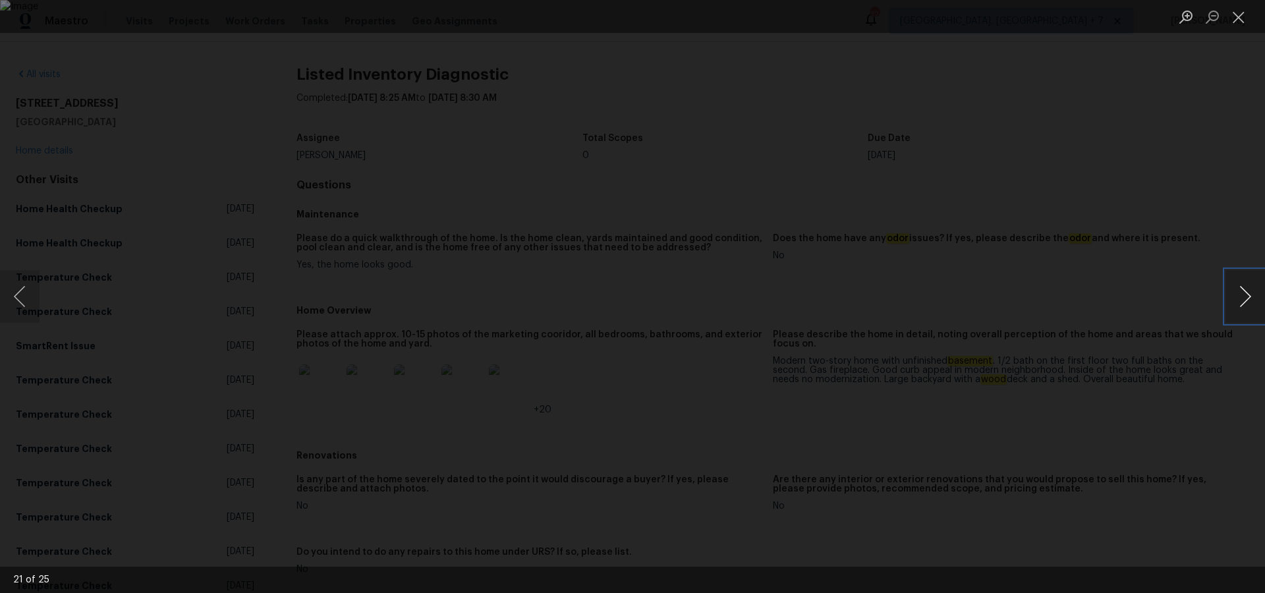
click at [1240, 304] on button "Next image" at bounding box center [1246, 296] width 40 height 53
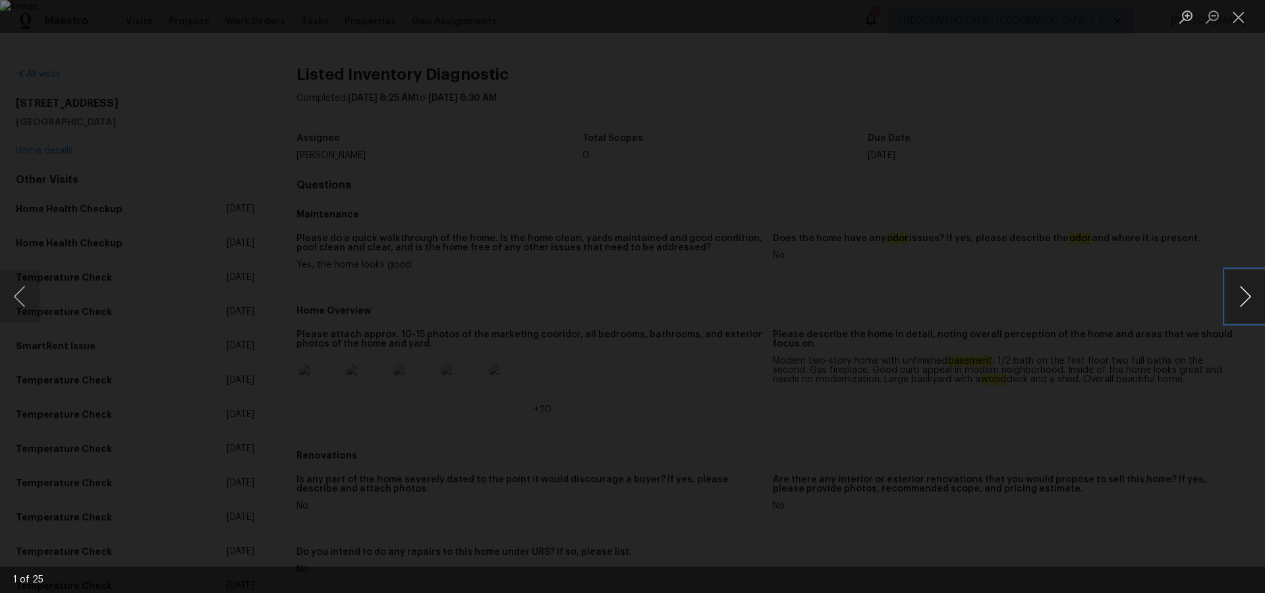
click at [1240, 304] on button "Next image" at bounding box center [1246, 296] width 40 height 53
drag, startPoint x: 1235, startPoint y: 18, endPoint x: 1234, endPoint y: 30, distance: 11.9
click at [1235, 18] on button "Close lightbox" at bounding box center [1239, 16] width 26 height 23
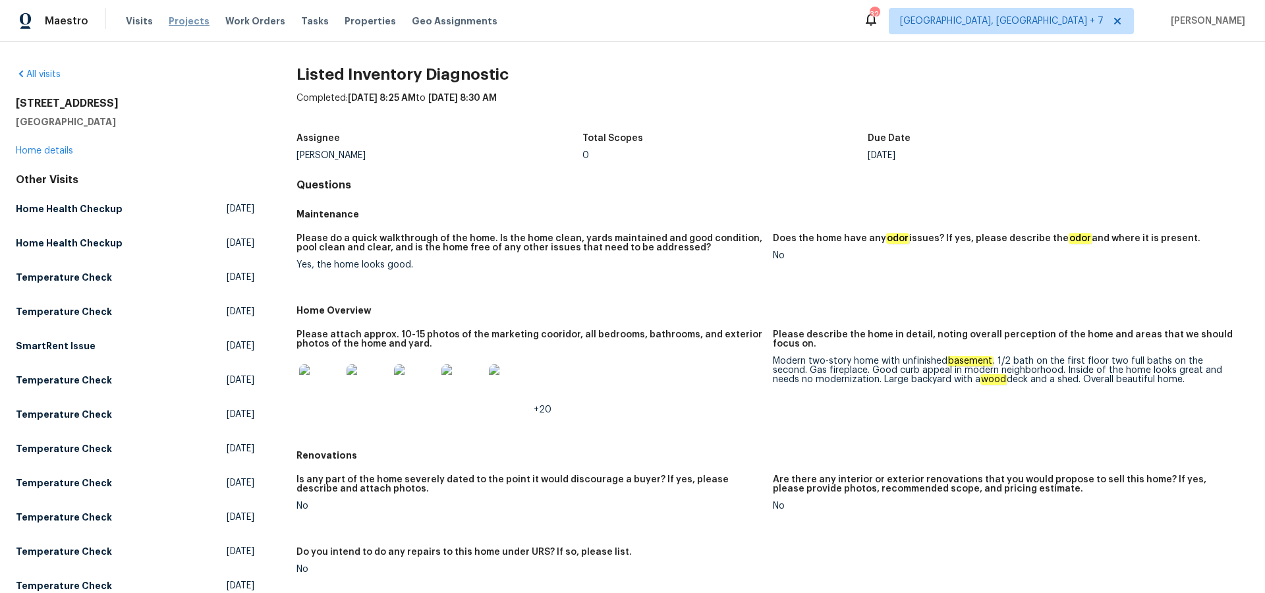
click at [179, 20] on span "Projects" at bounding box center [189, 20] width 41 height 13
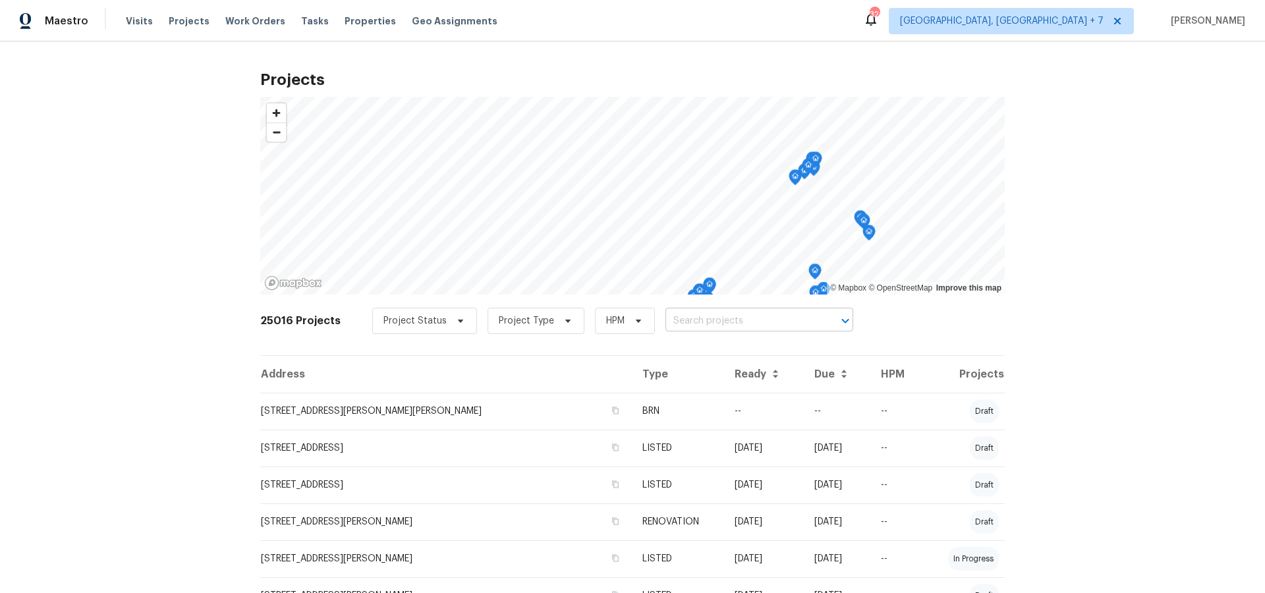
click at [685, 325] on input "text" at bounding box center [741, 321] width 151 height 20
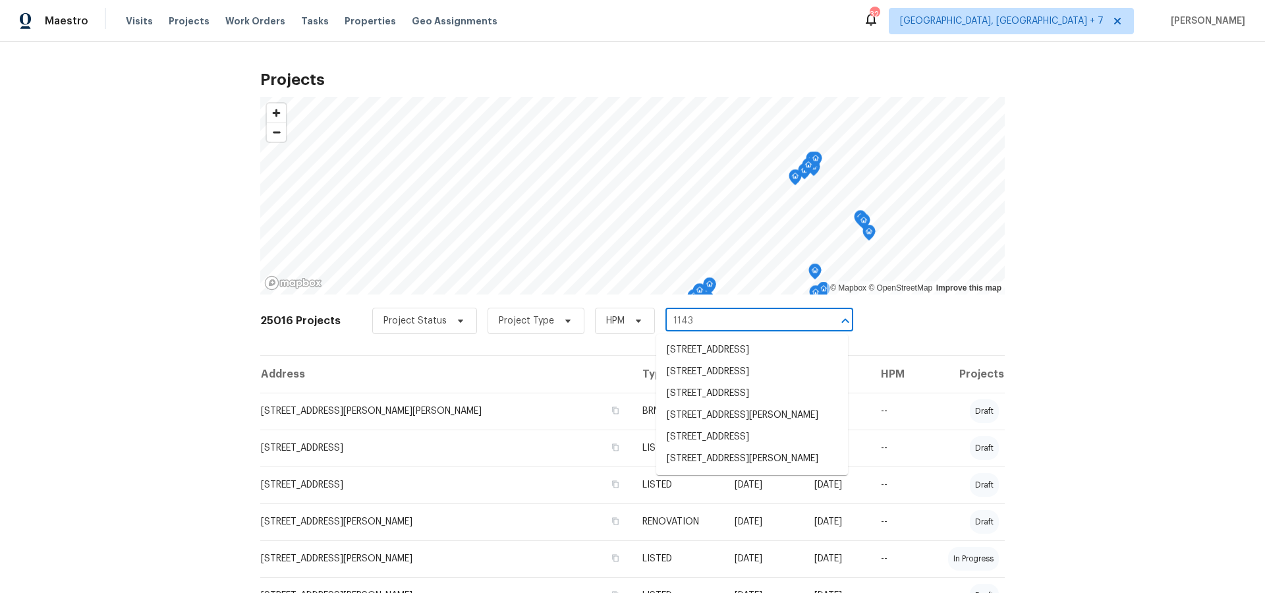
type input "1143 g"
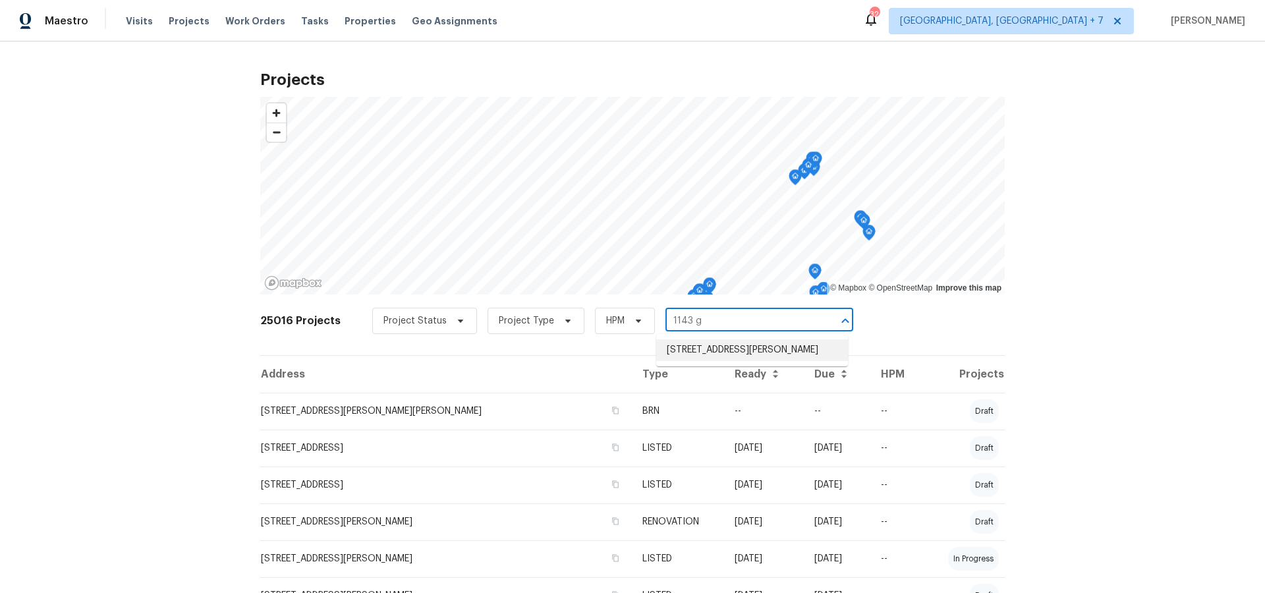
click at [703, 353] on li "[STREET_ADDRESS][PERSON_NAME]" at bounding box center [752, 350] width 192 height 22
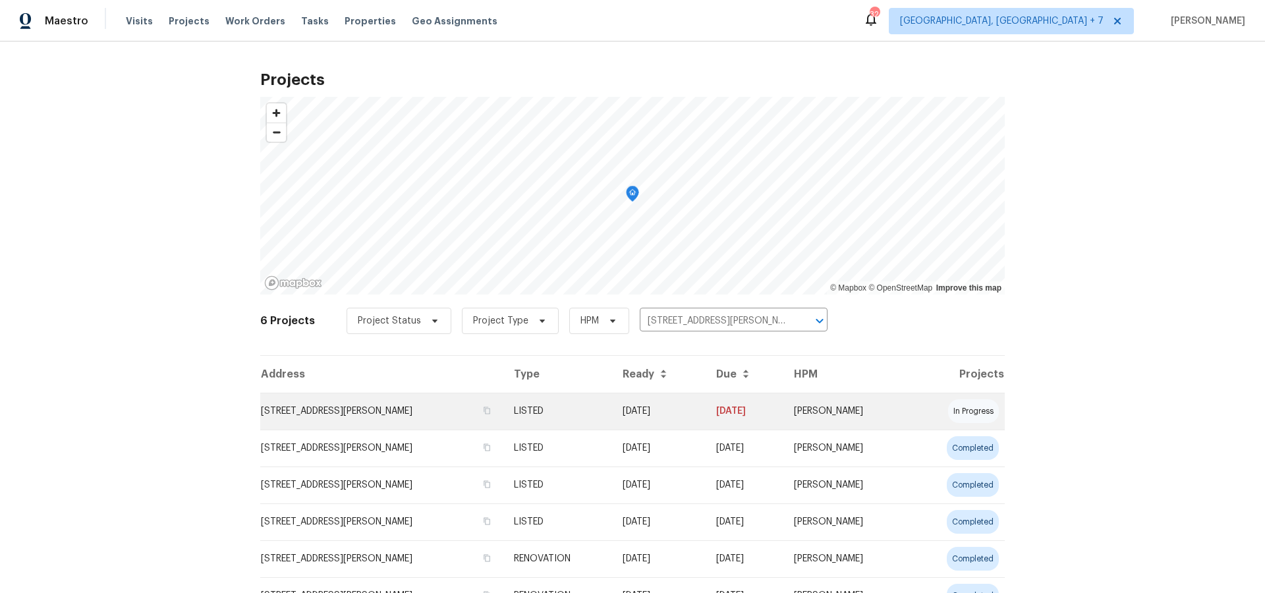
click at [353, 413] on td "[STREET_ADDRESS][PERSON_NAME]" at bounding box center [381, 411] width 243 height 37
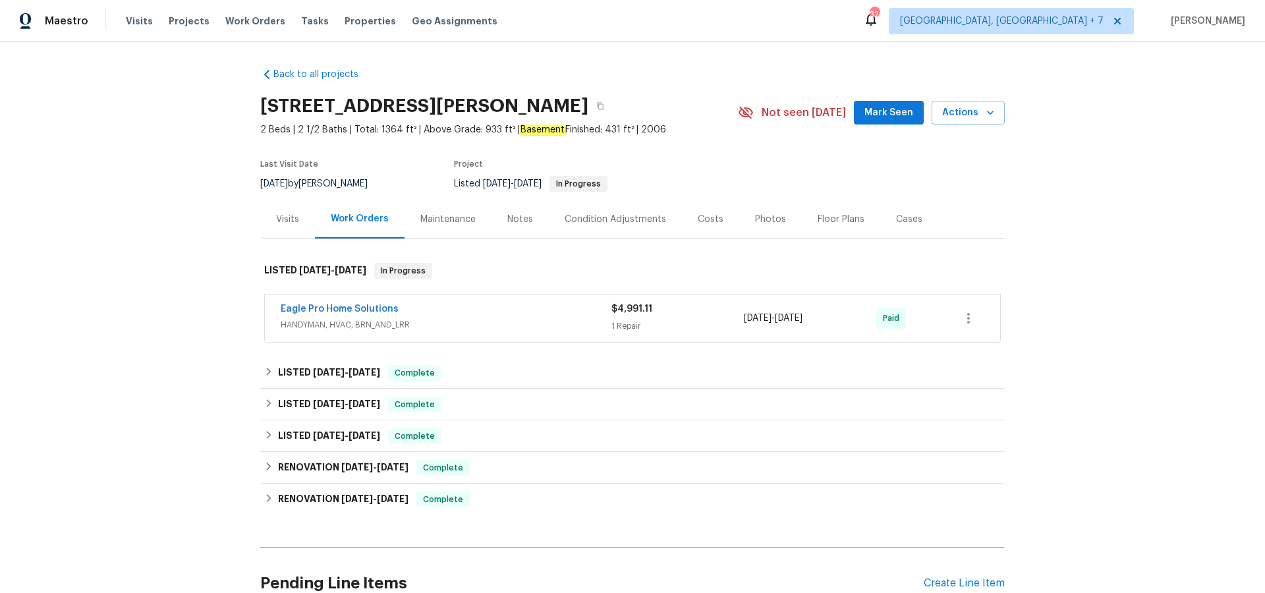
click at [291, 219] on div "Visits" at bounding box center [287, 219] width 23 height 13
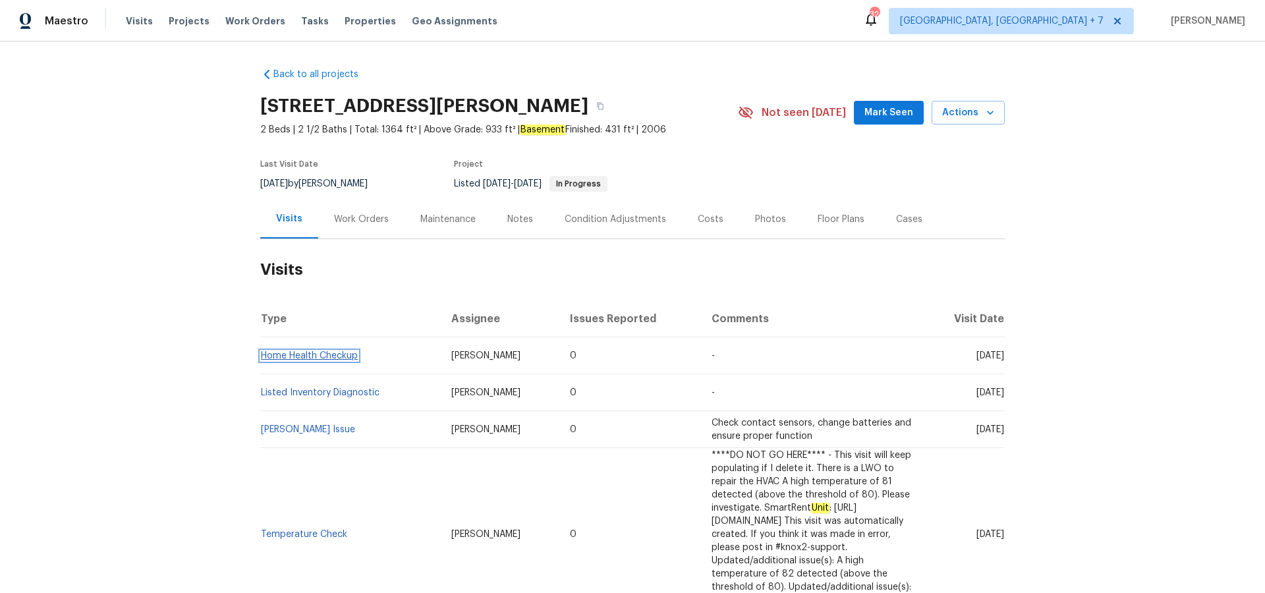
click at [316, 357] on link "Home Health Checkup" at bounding box center [309, 355] width 97 height 9
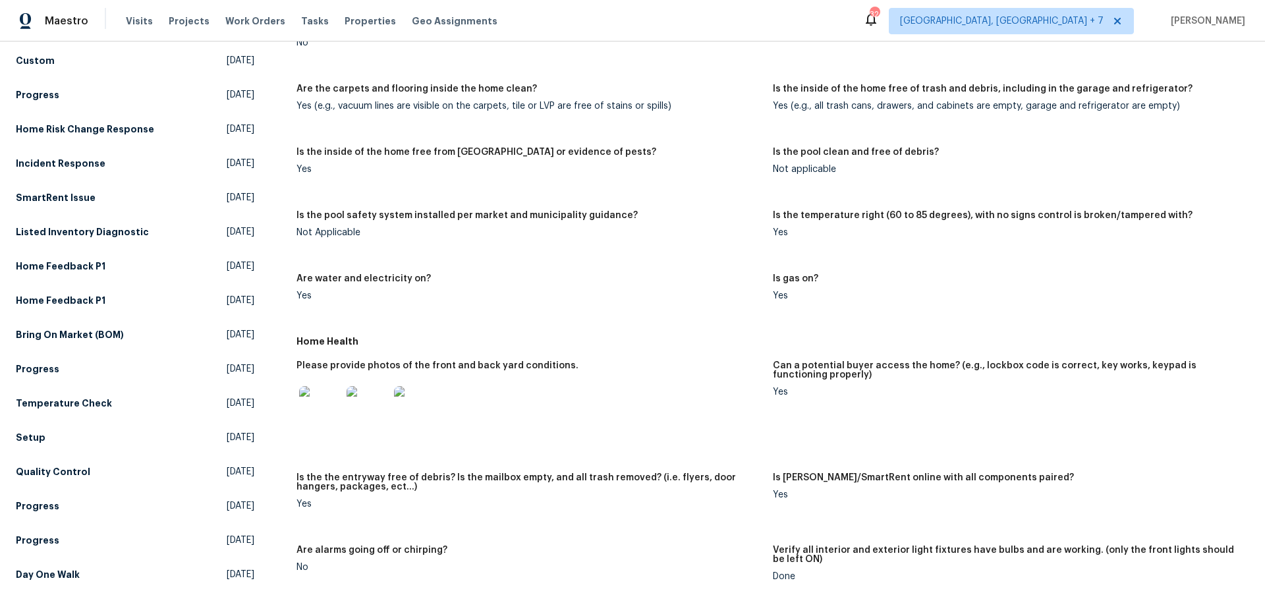
scroll to position [289, 0]
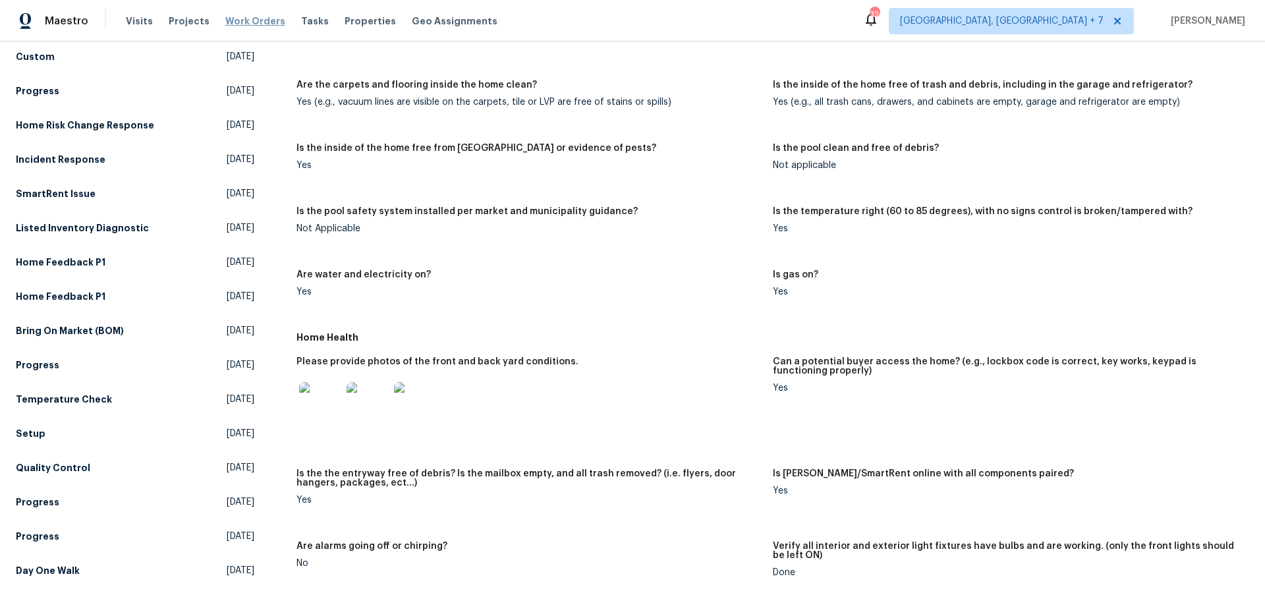
click at [247, 22] on span "Work Orders" at bounding box center [255, 20] width 60 height 13
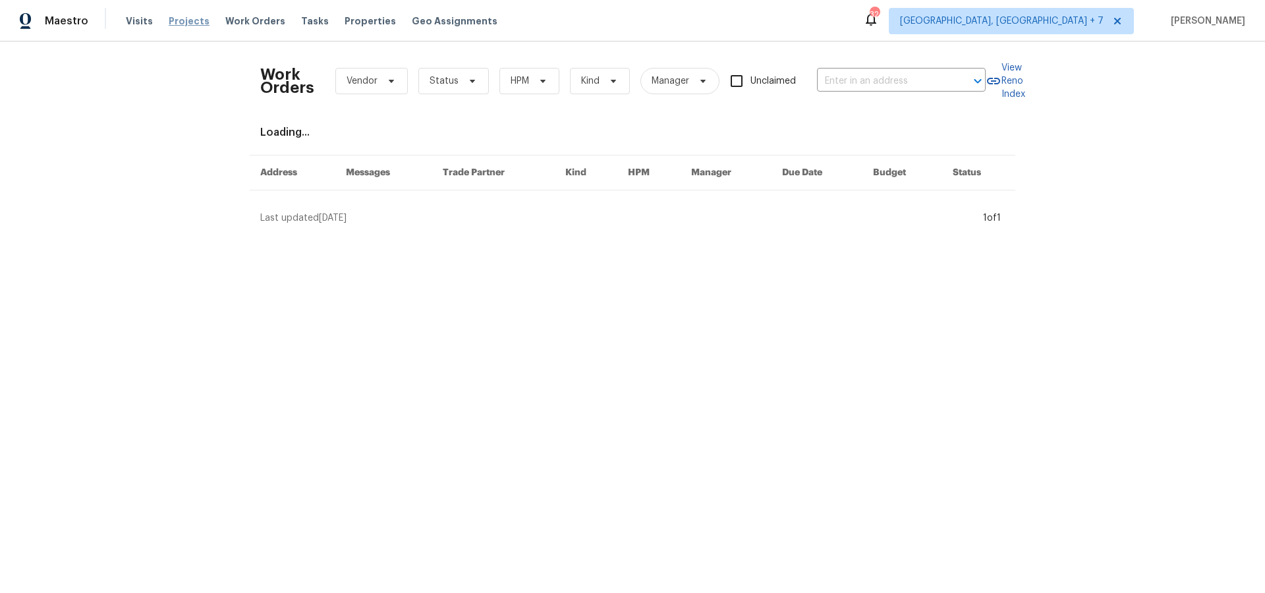
click at [175, 20] on span "Projects" at bounding box center [189, 20] width 41 height 13
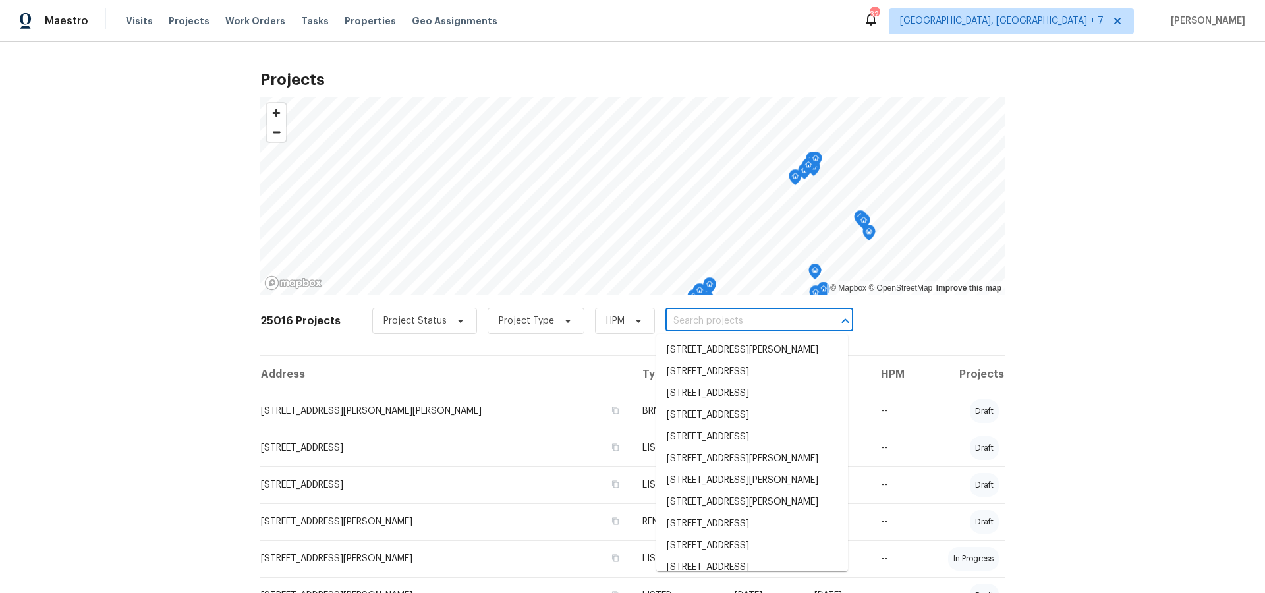
click at [728, 324] on input "text" at bounding box center [741, 321] width 151 height 20
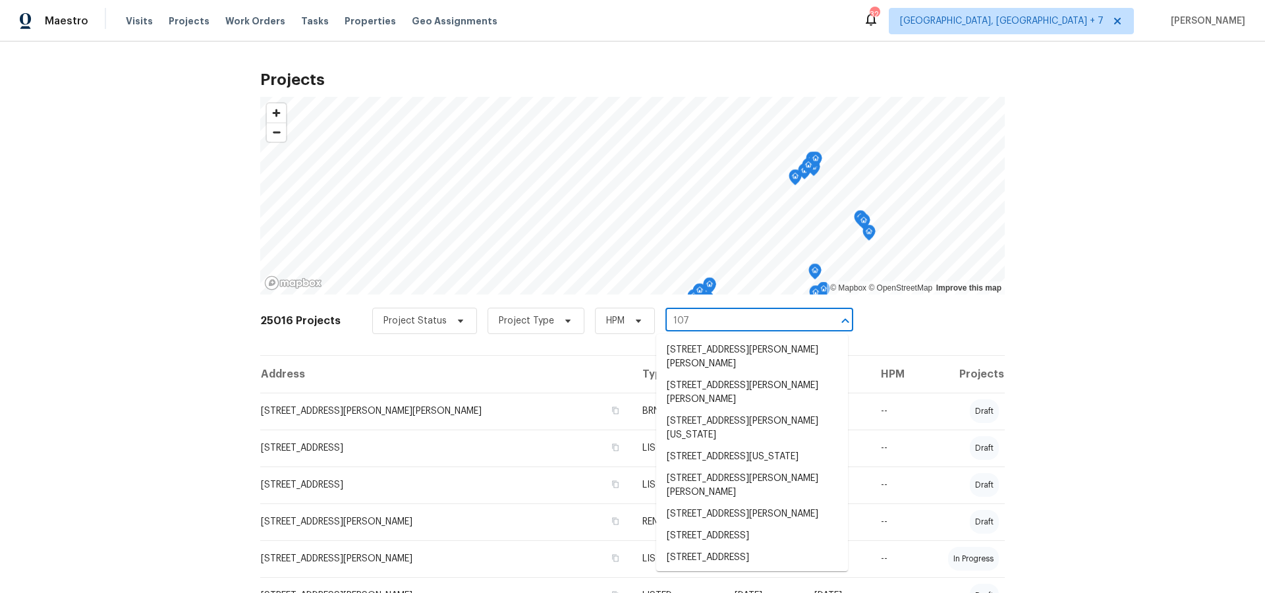
type input "1076"
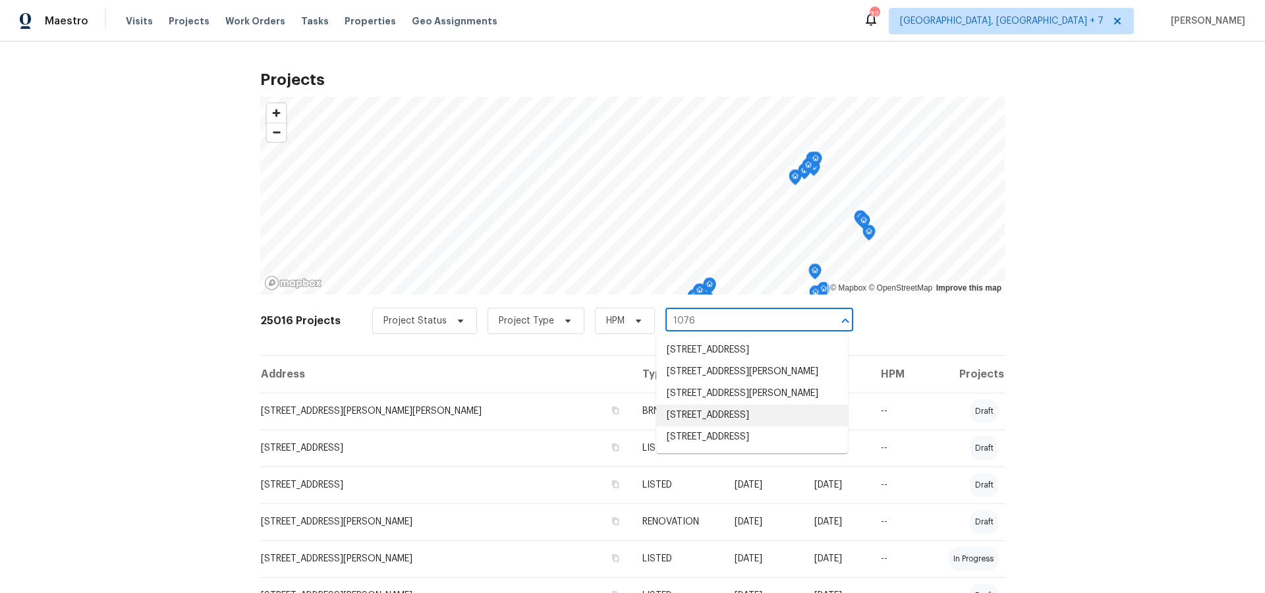
click at [734, 411] on li "[STREET_ADDRESS]" at bounding box center [752, 416] width 192 height 22
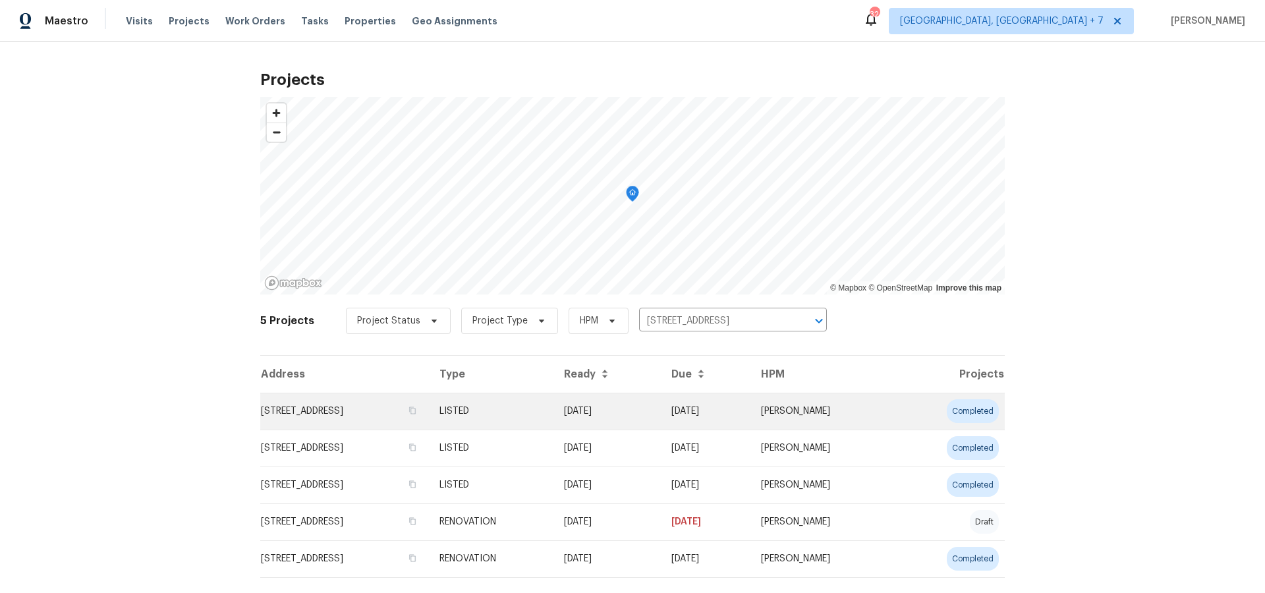
click at [339, 412] on td "[STREET_ADDRESS]" at bounding box center [344, 411] width 169 height 37
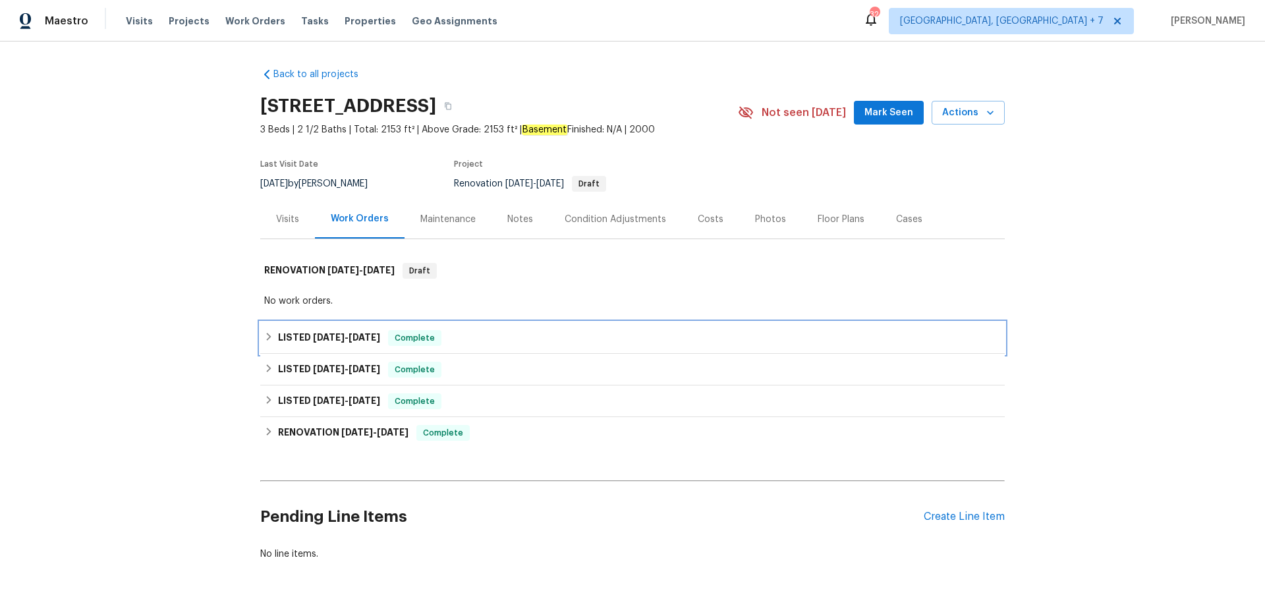
click at [317, 339] on span "[DATE]" at bounding box center [329, 337] width 32 height 9
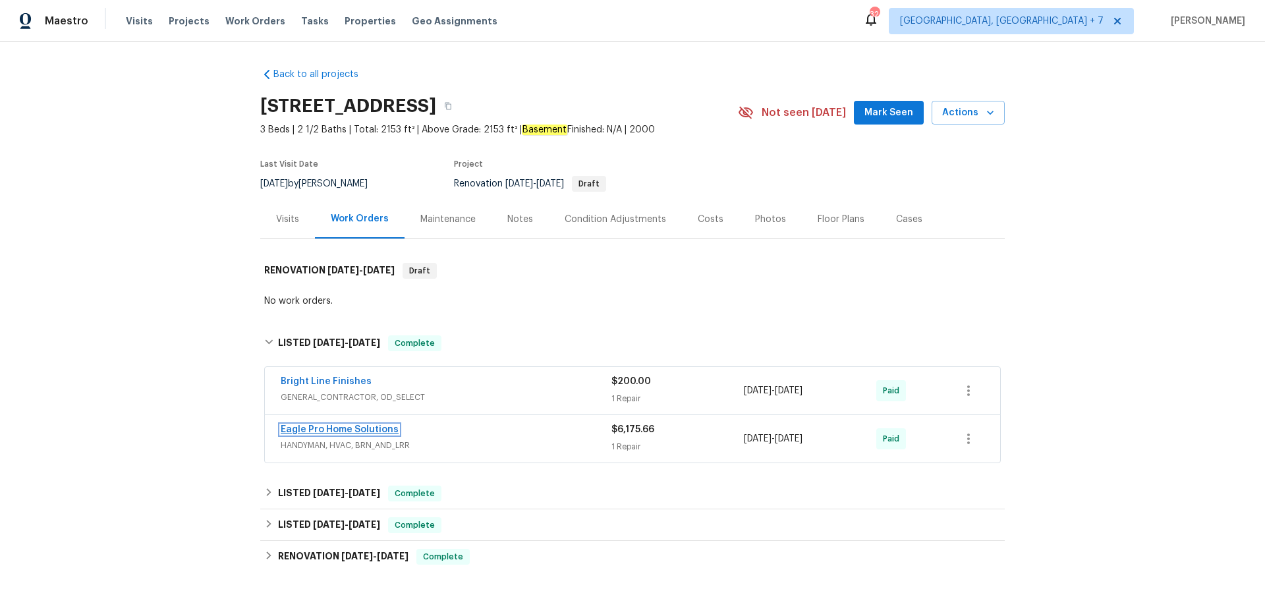
click at [316, 429] on link "Eagle Pro Home Solutions" at bounding box center [340, 429] width 118 height 9
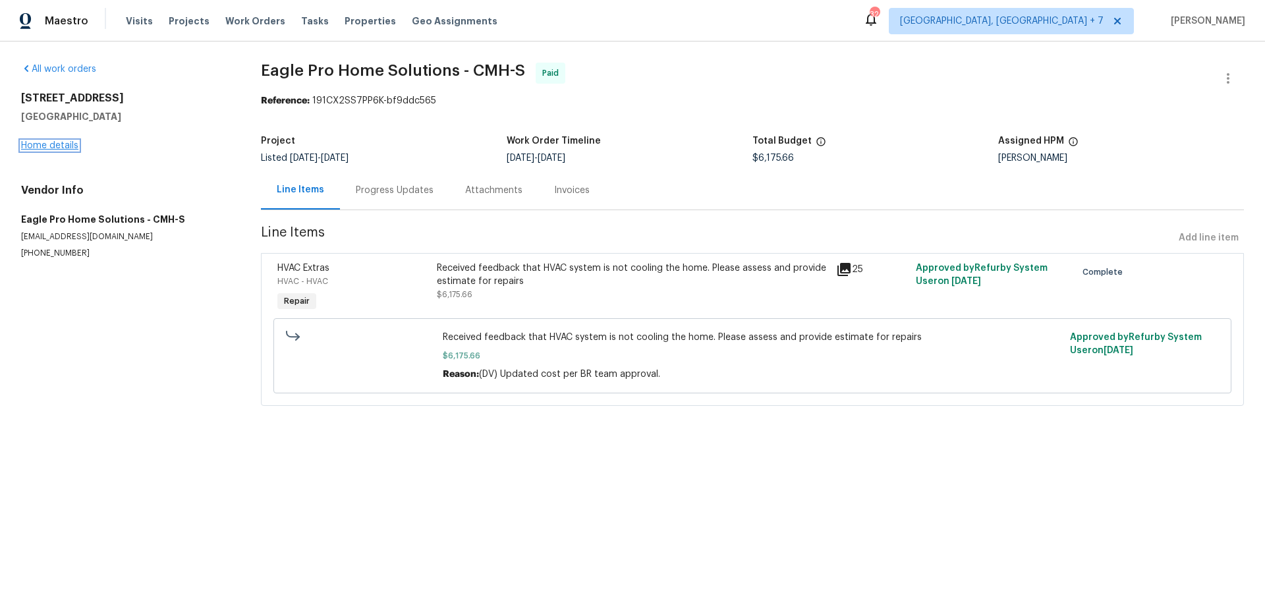
click at [68, 146] on link "Home details" at bounding box center [49, 145] width 57 height 9
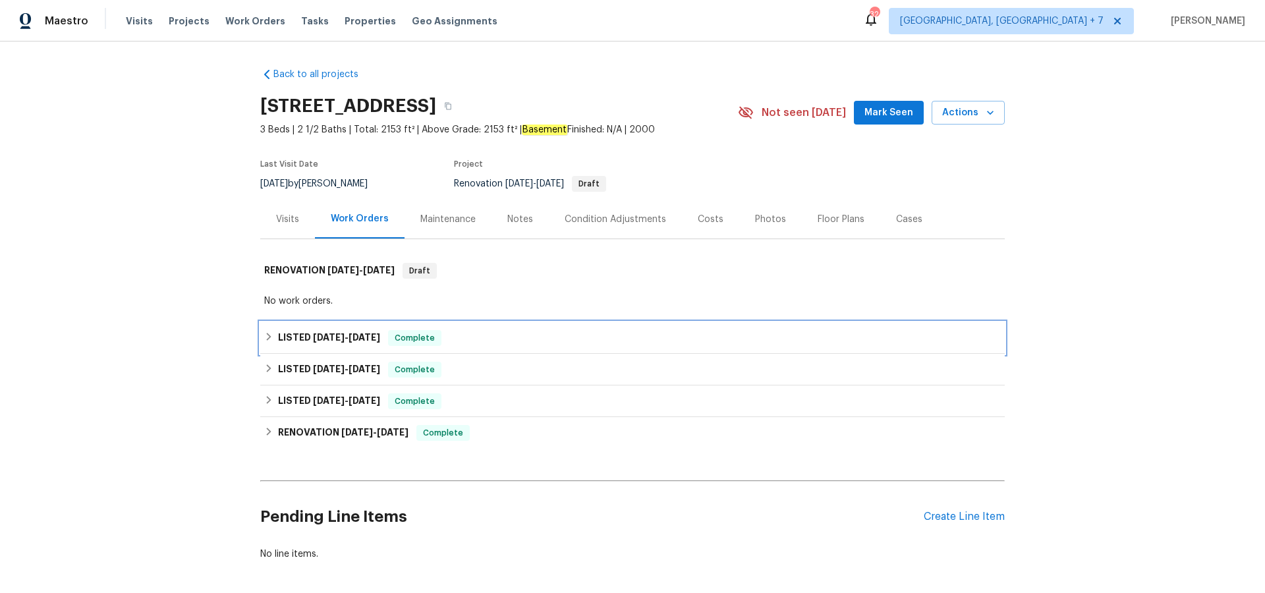
click at [327, 339] on span "[DATE]" at bounding box center [329, 337] width 32 height 9
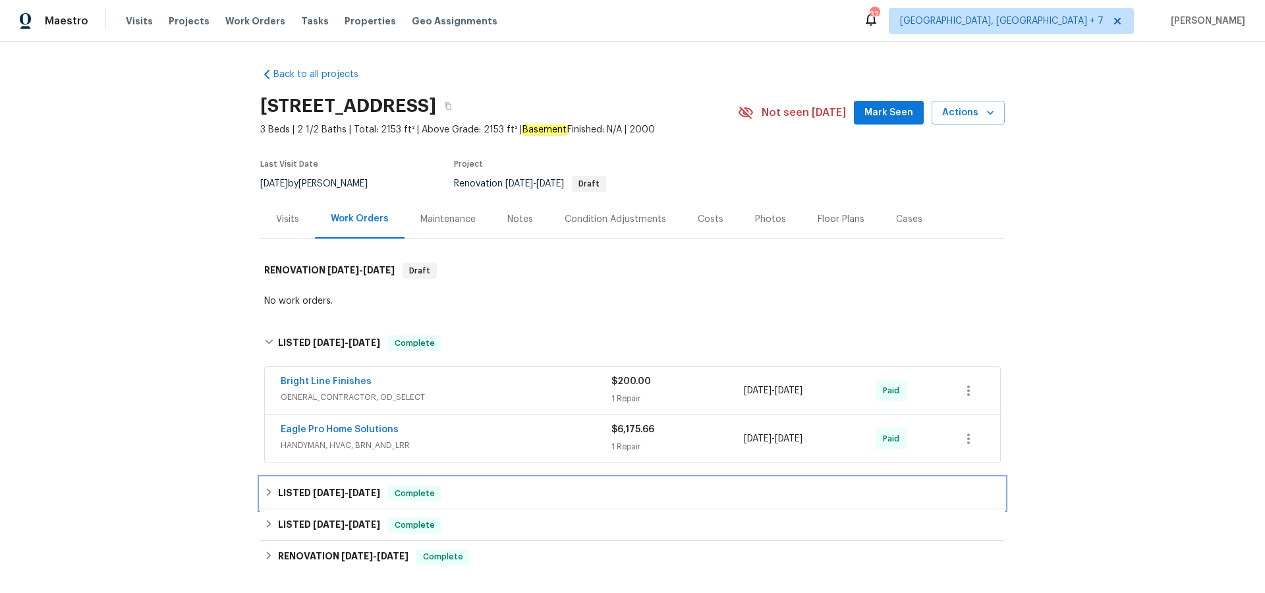
click at [368, 496] on span "[DATE]" at bounding box center [365, 492] width 32 height 9
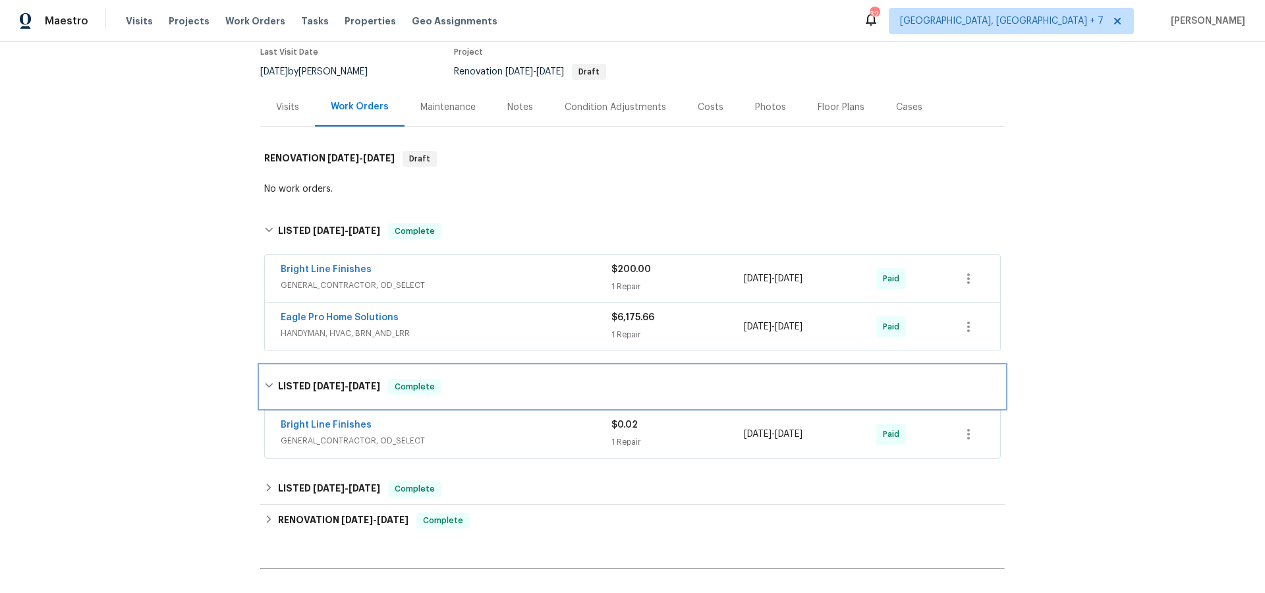
scroll to position [125, 0]
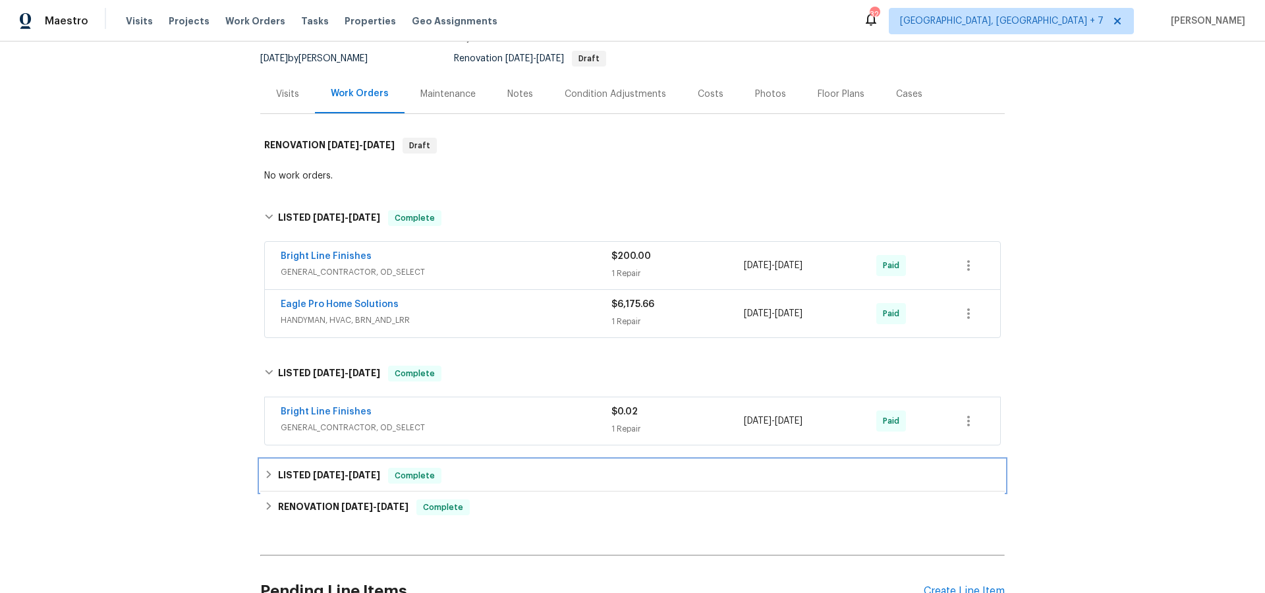
click at [353, 476] on span "[DATE] - [DATE]" at bounding box center [346, 475] width 67 height 9
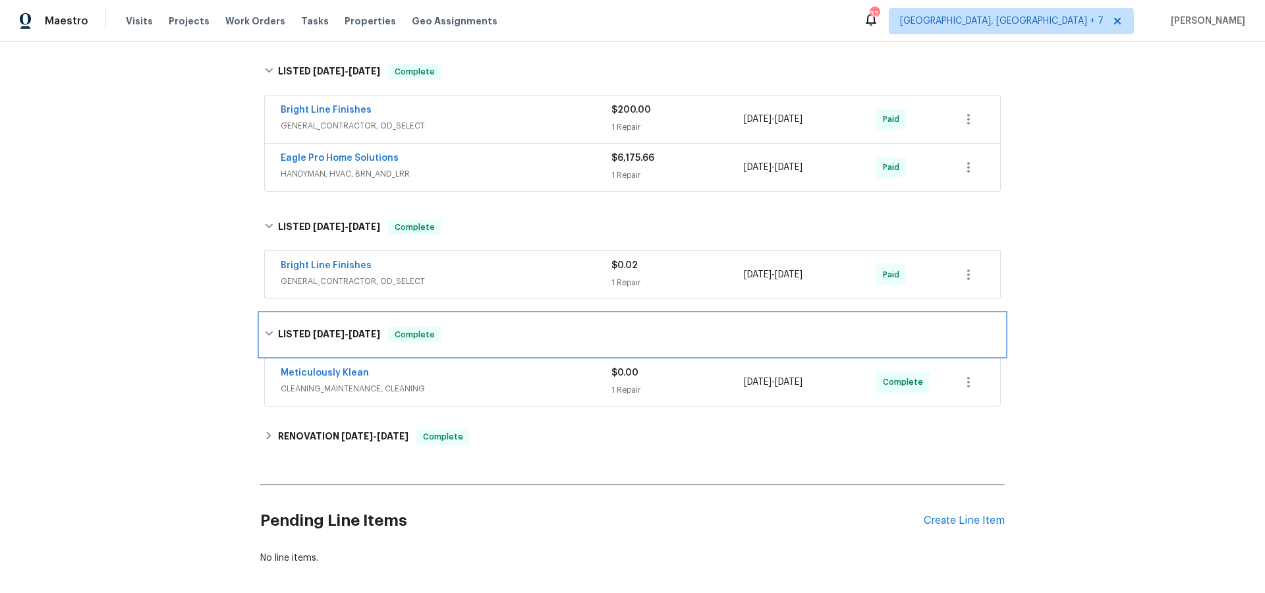
scroll to position [281, 0]
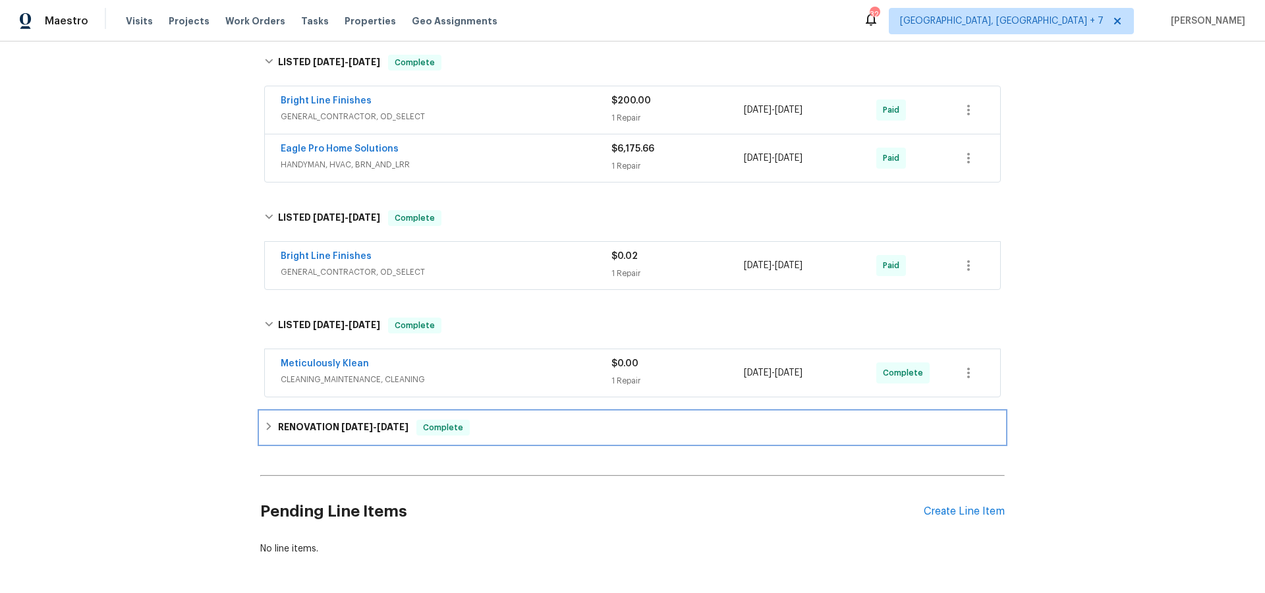
click at [376, 430] on span "[DATE] - [DATE]" at bounding box center [374, 426] width 67 height 9
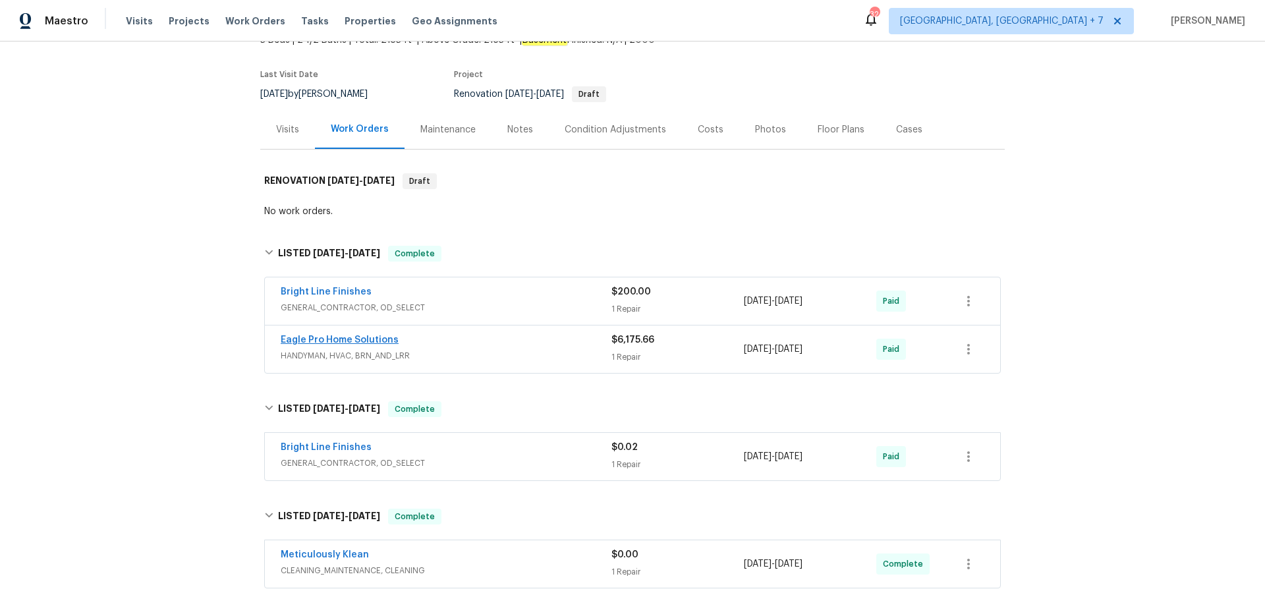
scroll to position [19, 0]
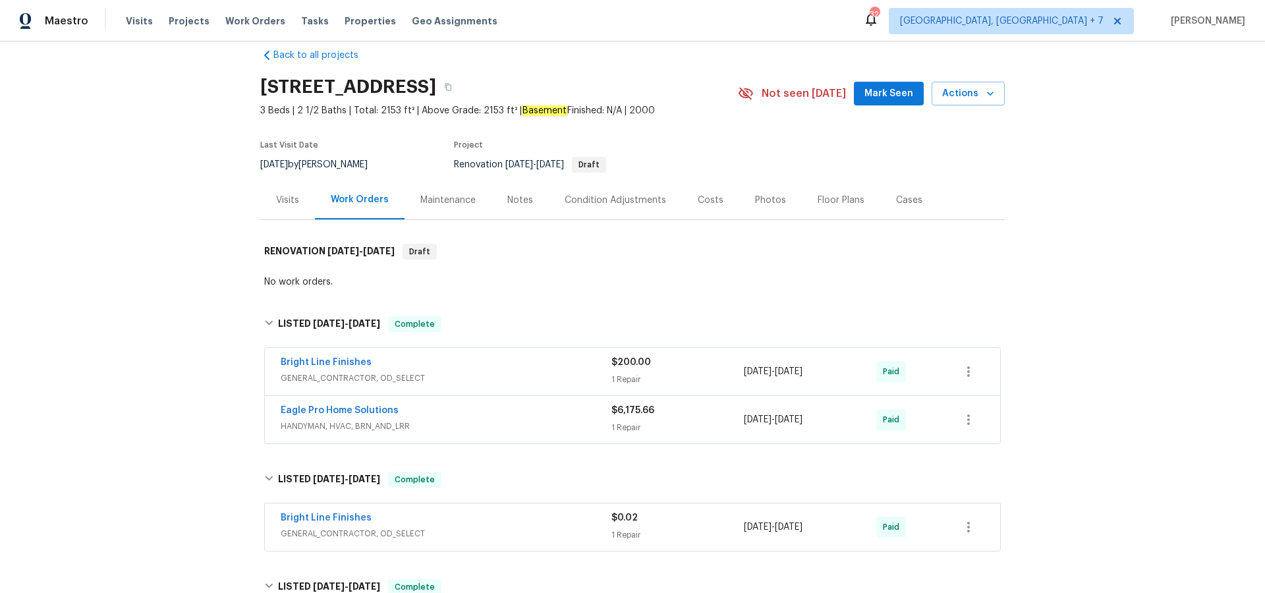
click at [295, 204] on div "Visits" at bounding box center [287, 200] width 23 height 13
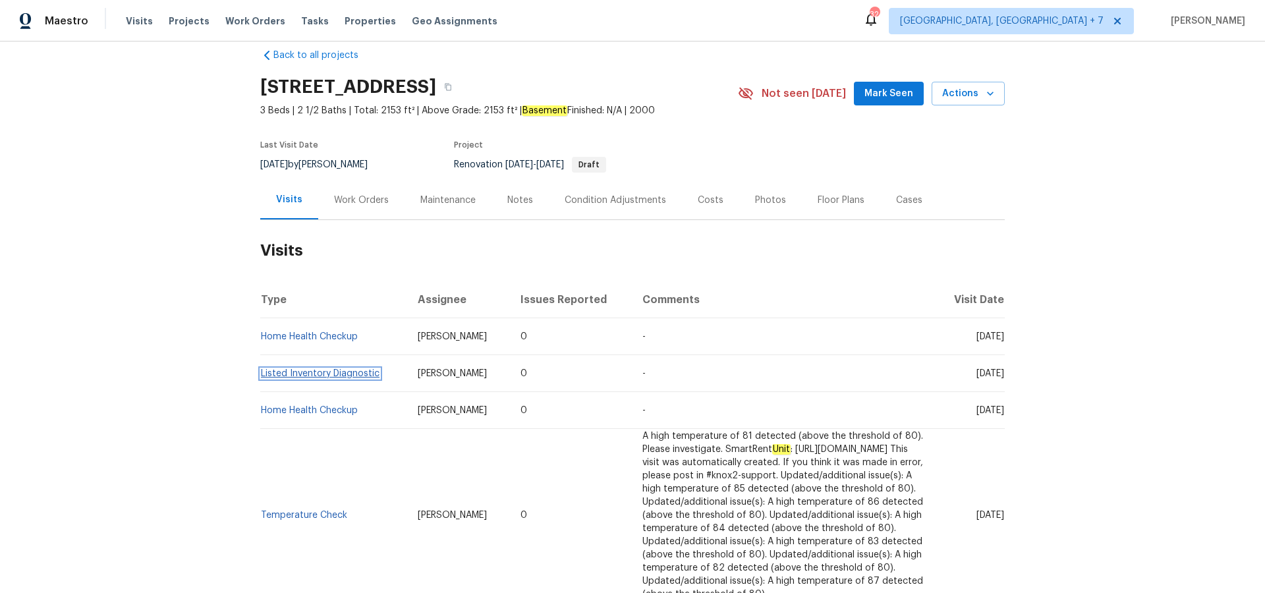
click at [325, 372] on link "Listed Inventory Diagnostic" at bounding box center [320, 373] width 119 height 9
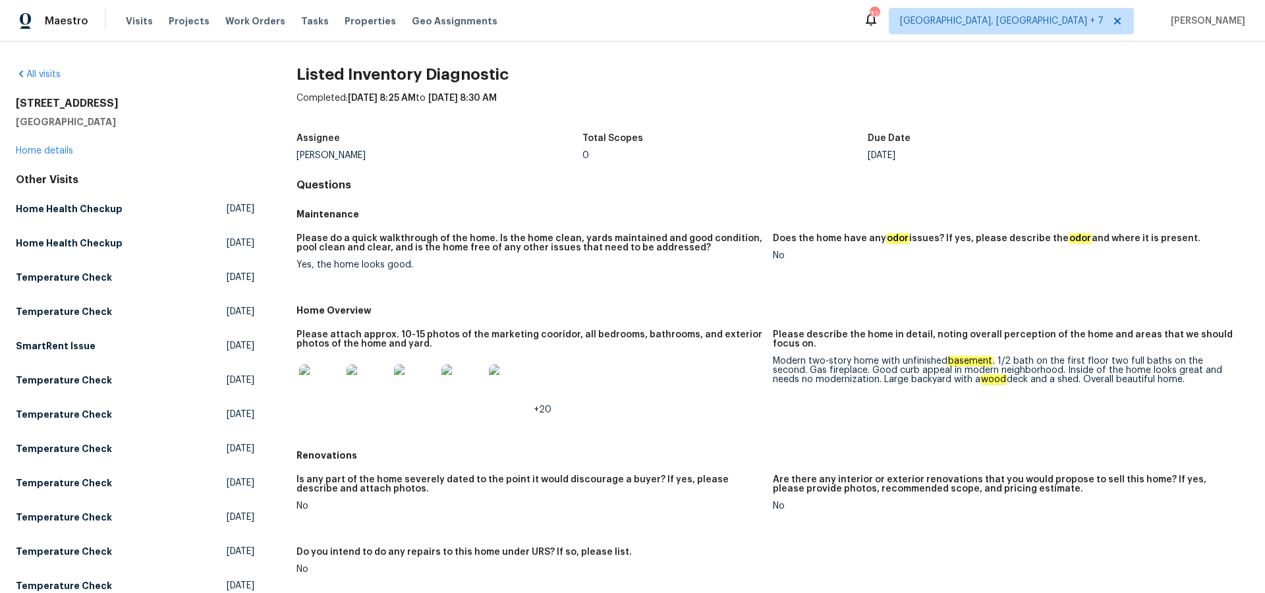
click at [315, 386] on img at bounding box center [320, 385] width 42 height 42
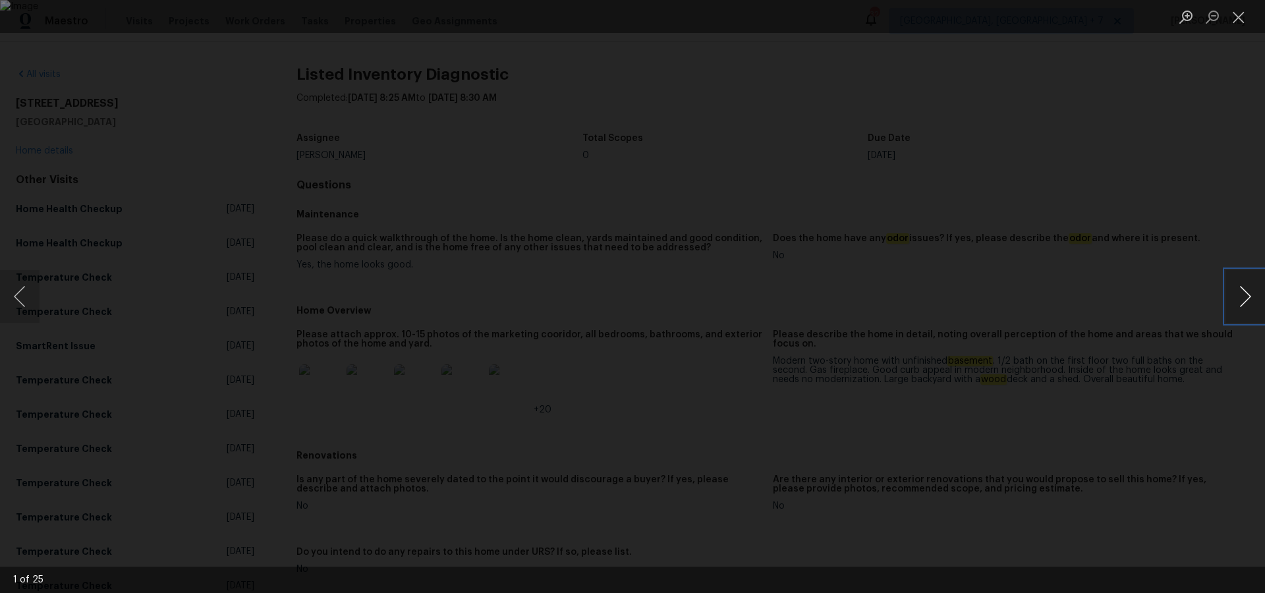
click at [1233, 295] on button "Next image" at bounding box center [1246, 296] width 40 height 53
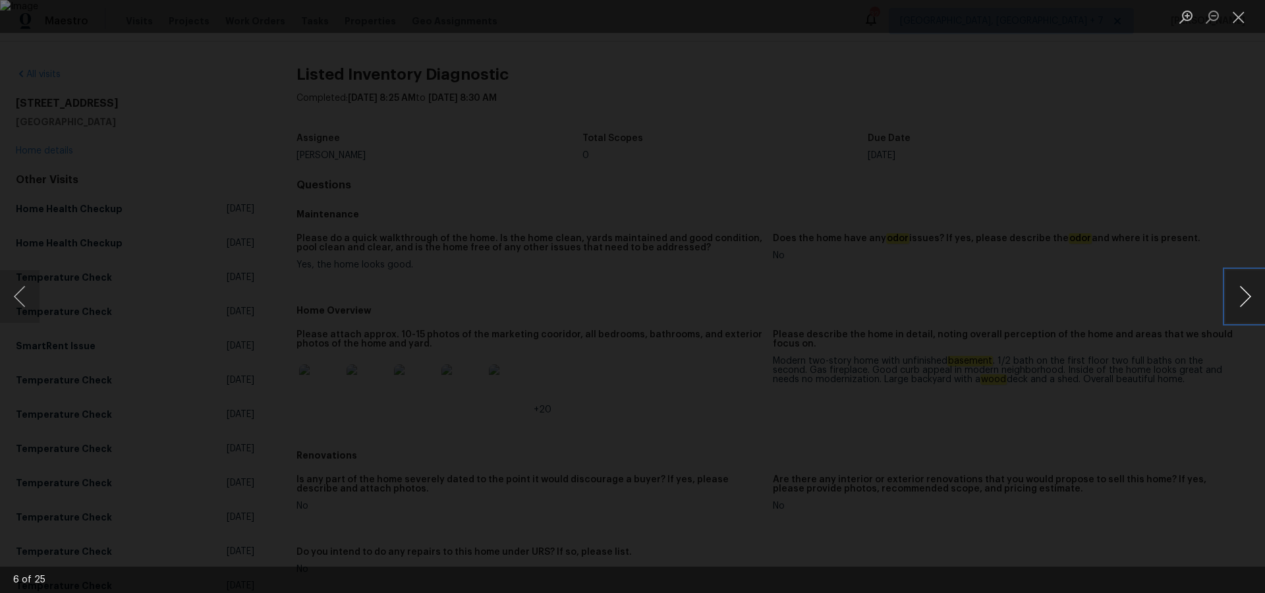
click at [1233, 295] on button "Next image" at bounding box center [1246, 296] width 40 height 53
click at [21, 298] on button "Previous image" at bounding box center [20, 296] width 40 height 53
click at [1235, 304] on button "Next image" at bounding box center [1246, 296] width 40 height 53
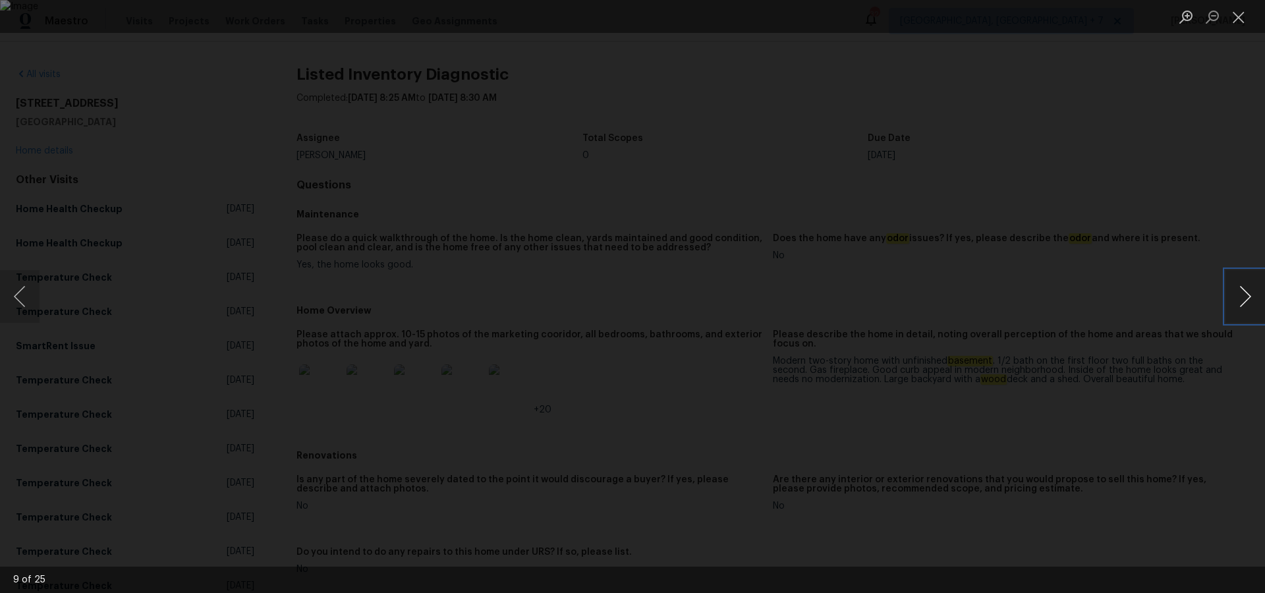
click at [1237, 304] on button "Next image" at bounding box center [1246, 296] width 40 height 53
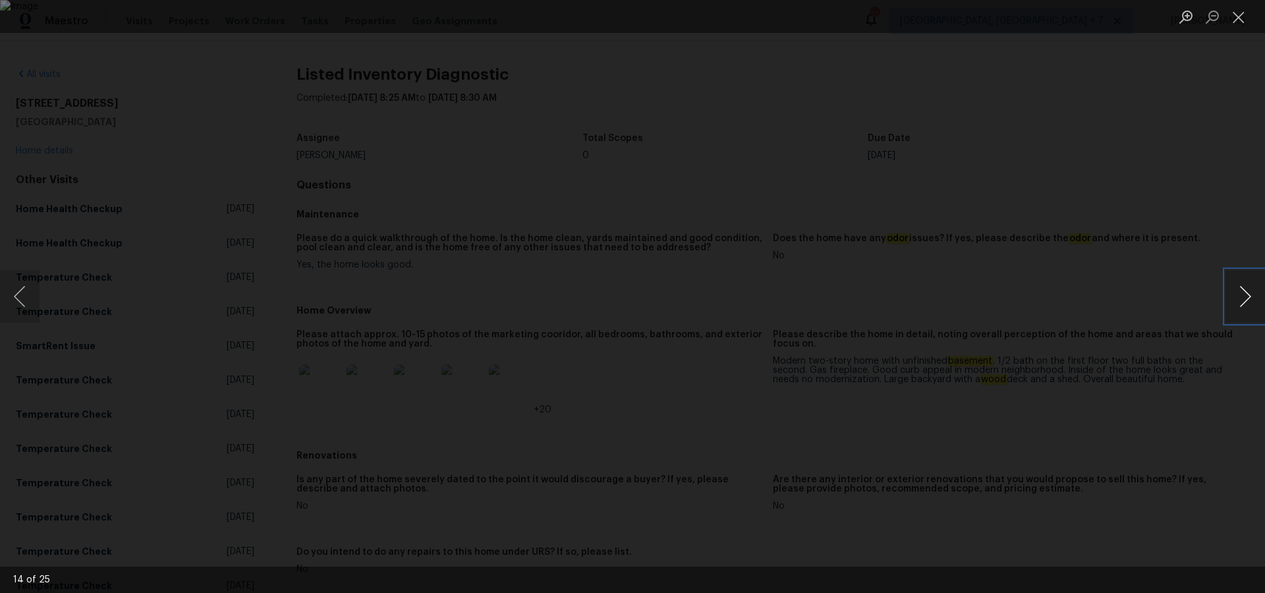
click at [1237, 304] on button "Next image" at bounding box center [1246, 296] width 40 height 53
click at [1242, 297] on button "Next image" at bounding box center [1246, 296] width 40 height 53
click at [1243, 297] on button "Next image" at bounding box center [1246, 296] width 40 height 53
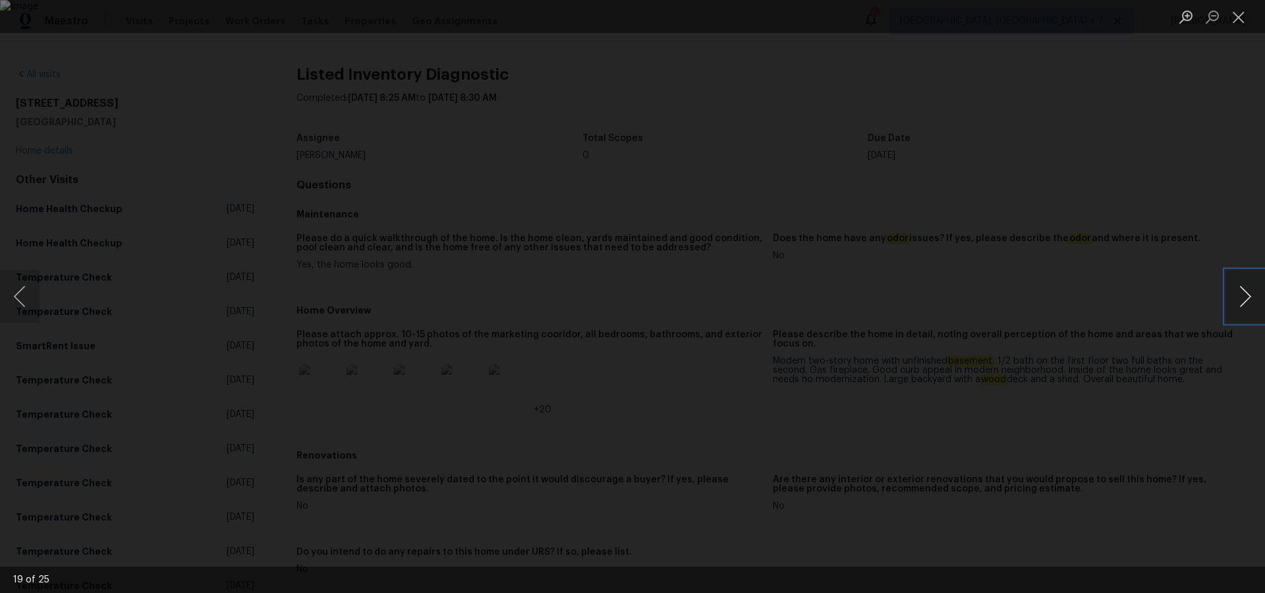
click at [1243, 297] on button "Next image" at bounding box center [1246, 296] width 40 height 53
click at [1237, 299] on button "Next image" at bounding box center [1246, 296] width 40 height 53
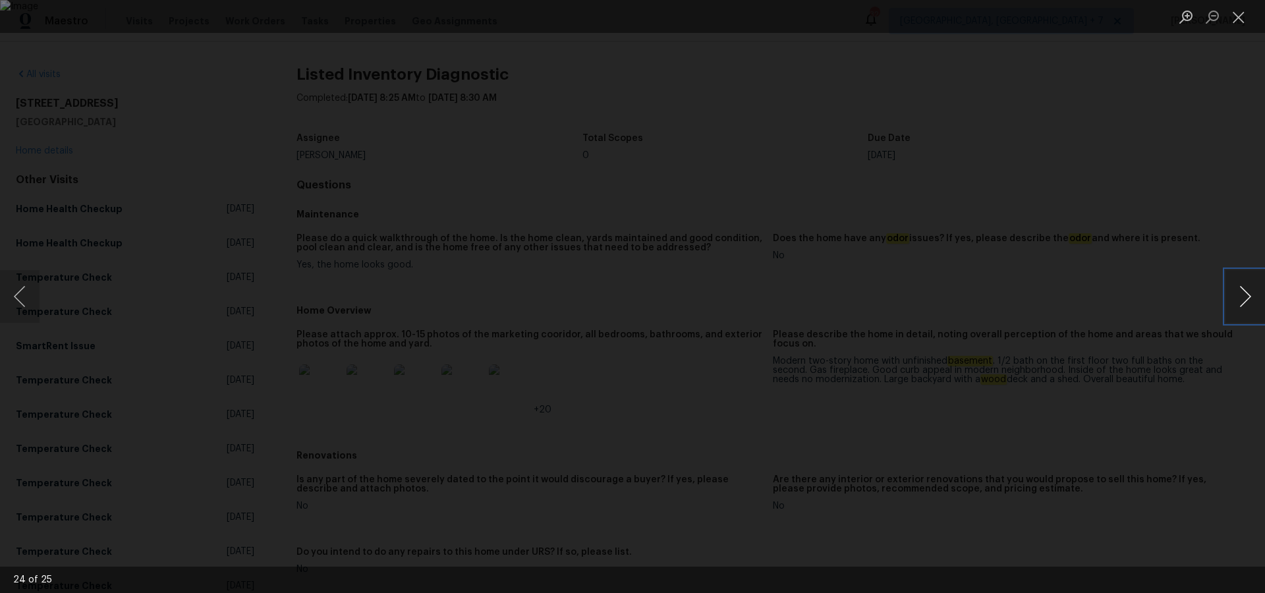
click at [1237, 299] on button "Next image" at bounding box center [1246, 296] width 40 height 53
click at [1243, 296] on button "Next image" at bounding box center [1246, 296] width 40 height 53
click at [1244, 296] on button "Next image" at bounding box center [1246, 296] width 40 height 53
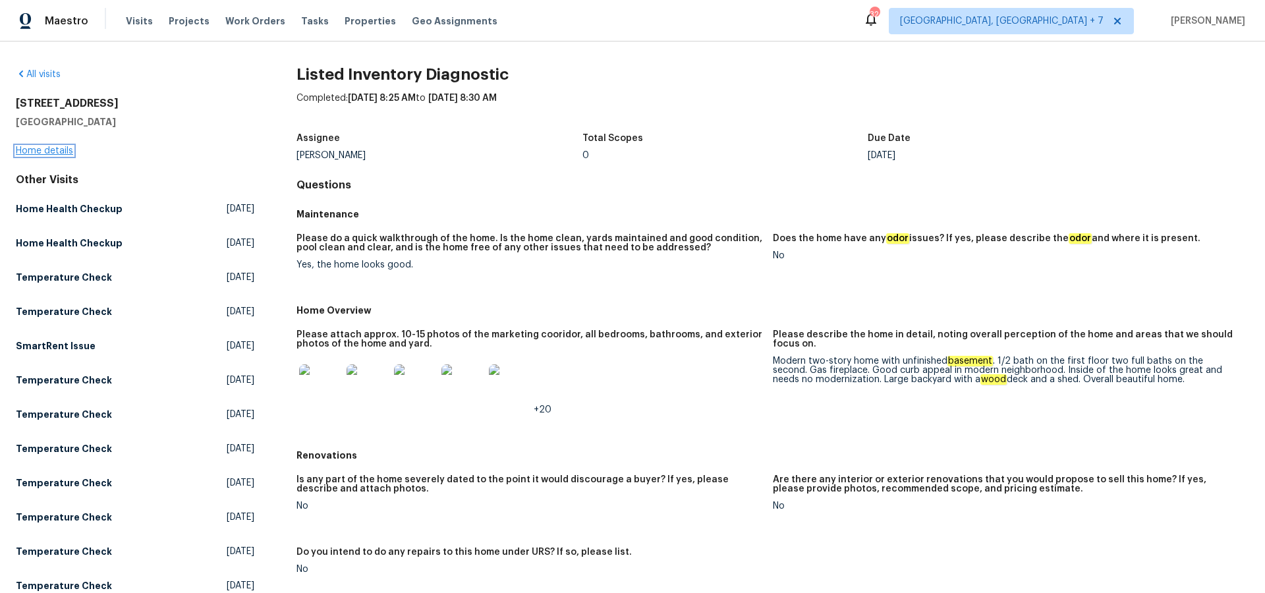
click at [28, 150] on link "Home details" at bounding box center [44, 150] width 57 height 9
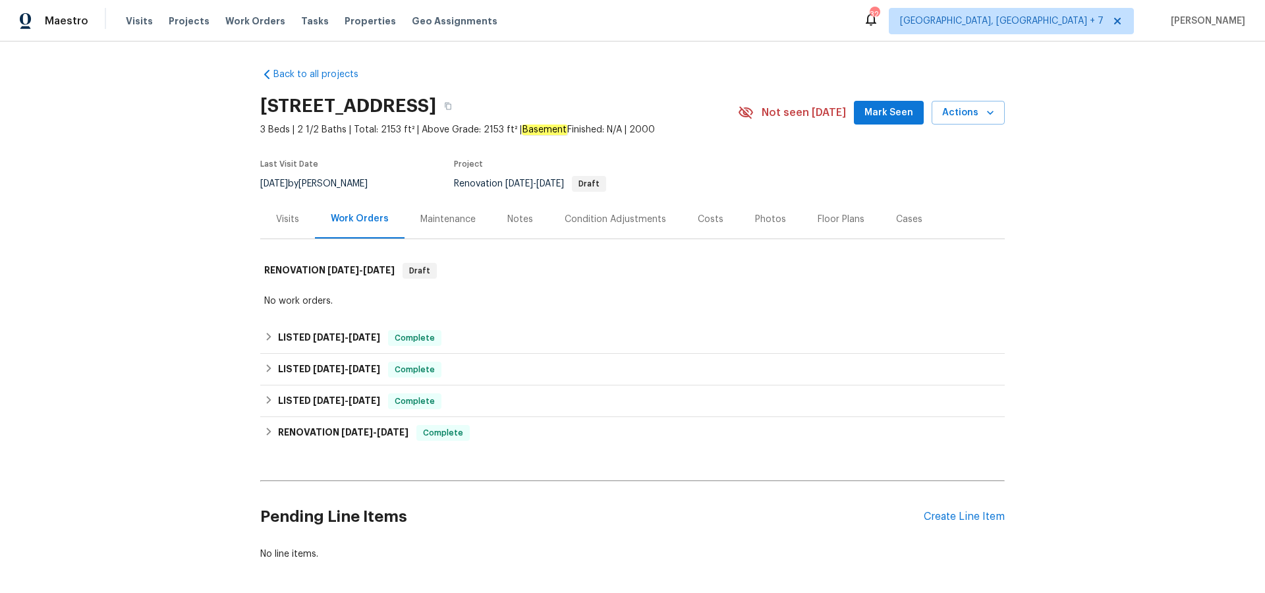
click at [904, 223] on div "Cases" at bounding box center [909, 219] width 26 height 13
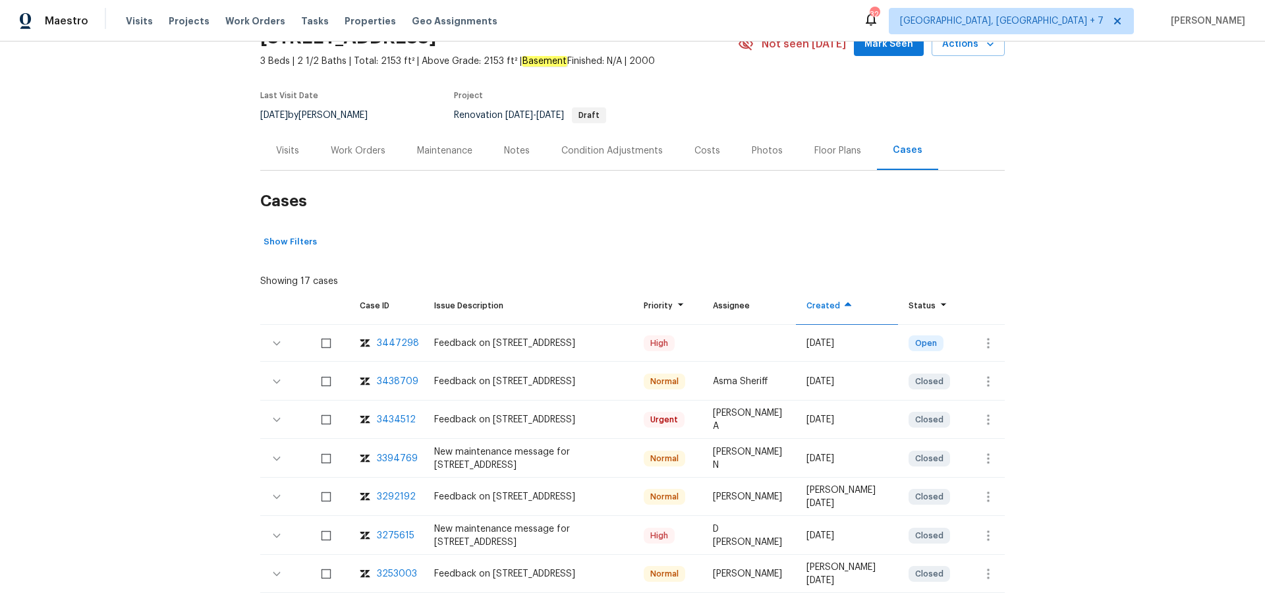
scroll to position [105, 0]
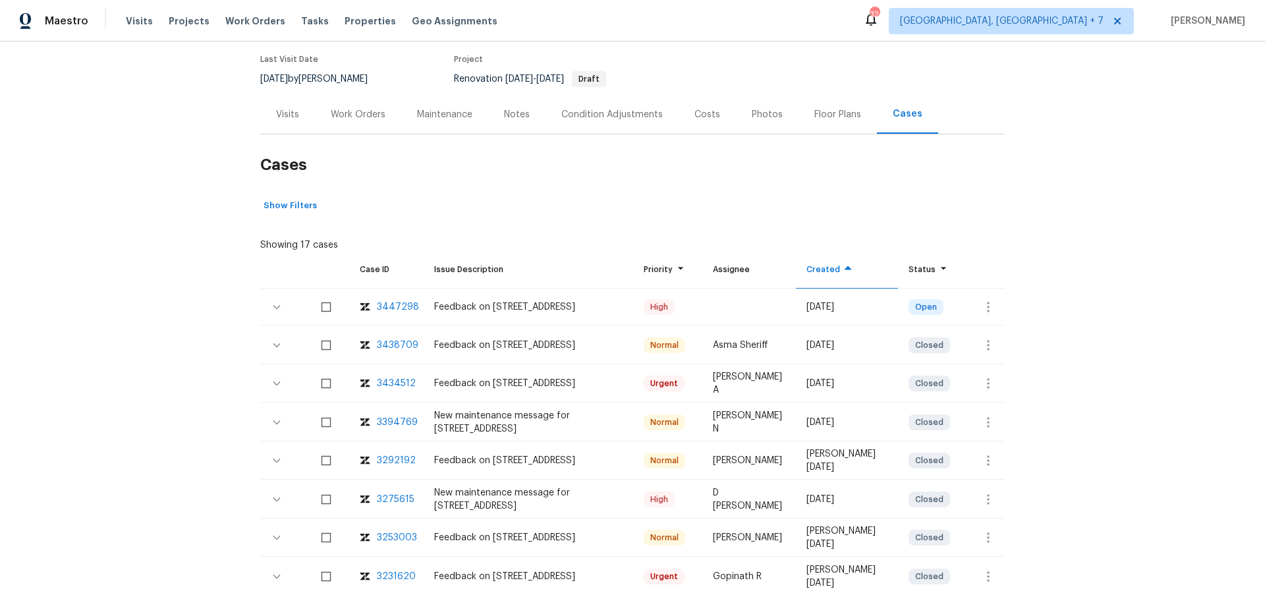
click at [402, 304] on div "3447298" at bounding box center [398, 307] width 42 height 13
click at [395, 306] on div "3447298" at bounding box center [398, 307] width 42 height 13
click at [353, 113] on div "Work Orders" at bounding box center [358, 114] width 55 height 13
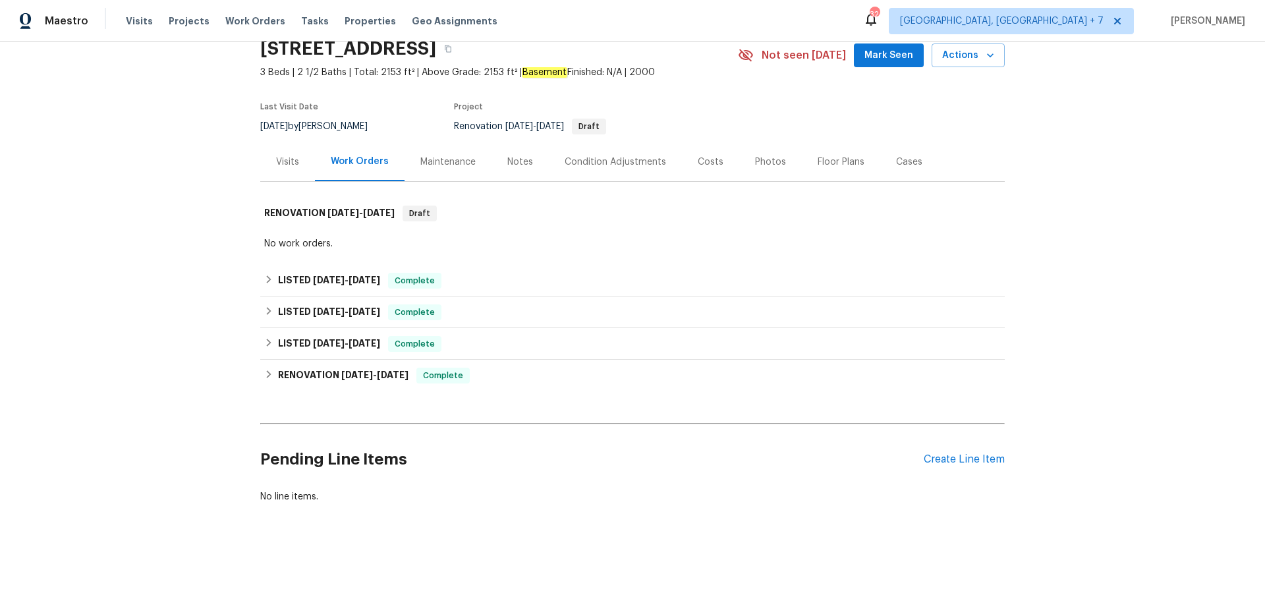
click at [283, 160] on div "Visits" at bounding box center [287, 162] width 23 height 13
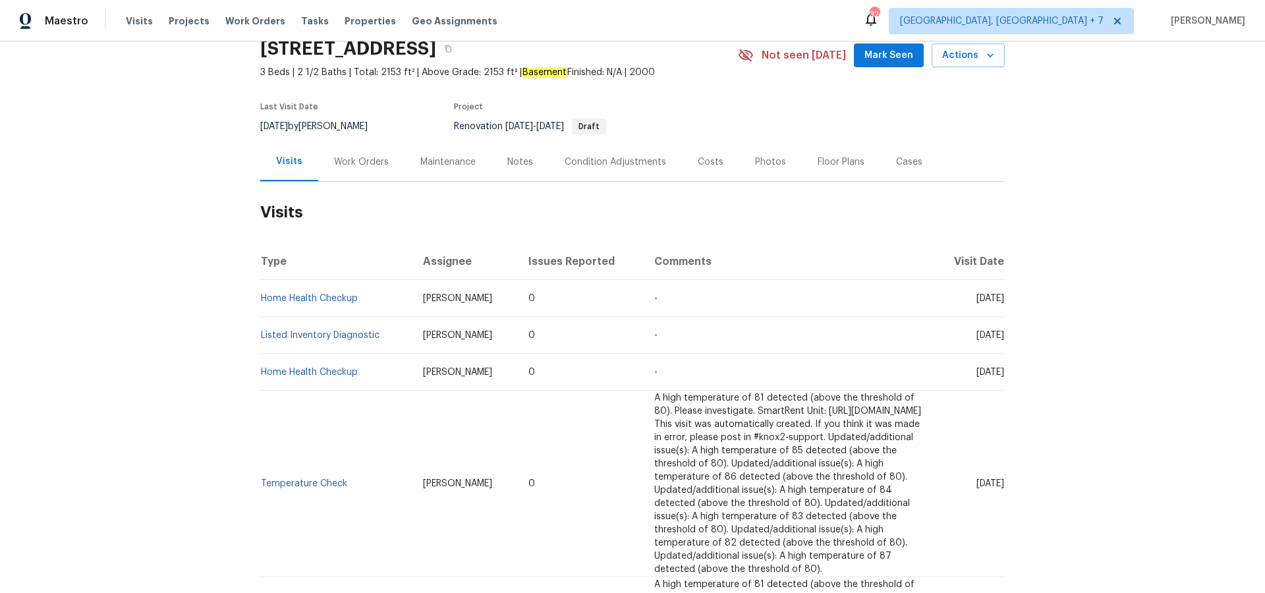
scroll to position [105, 0]
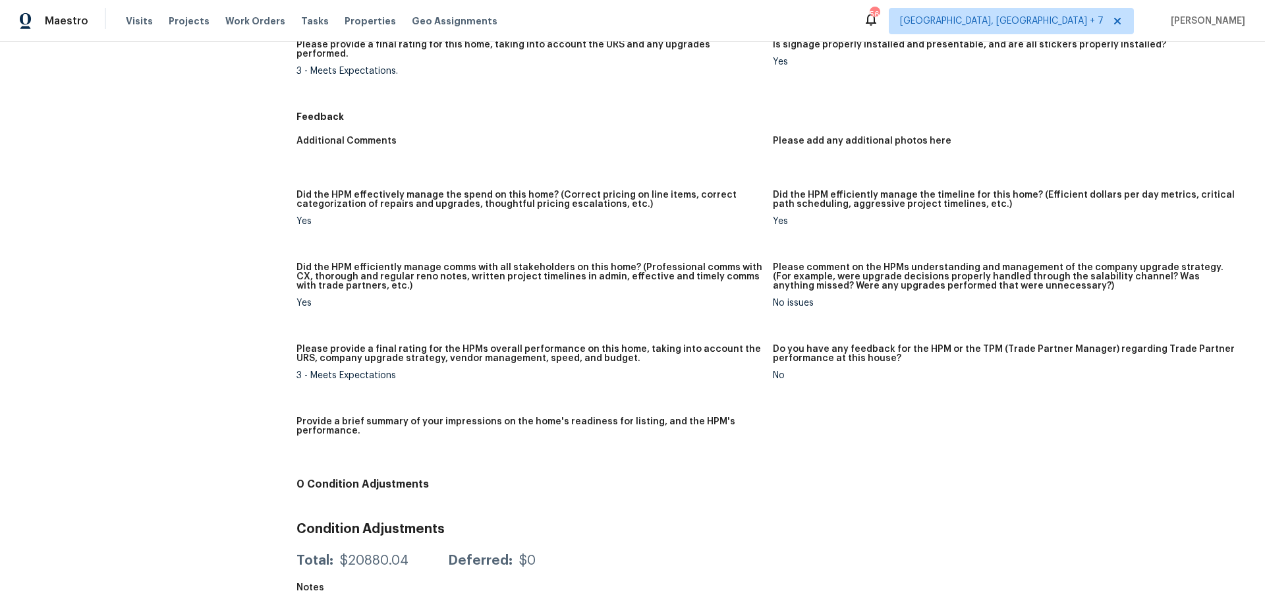
scroll to position [926, 0]
